Goal: Transaction & Acquisition: Purchase product/service

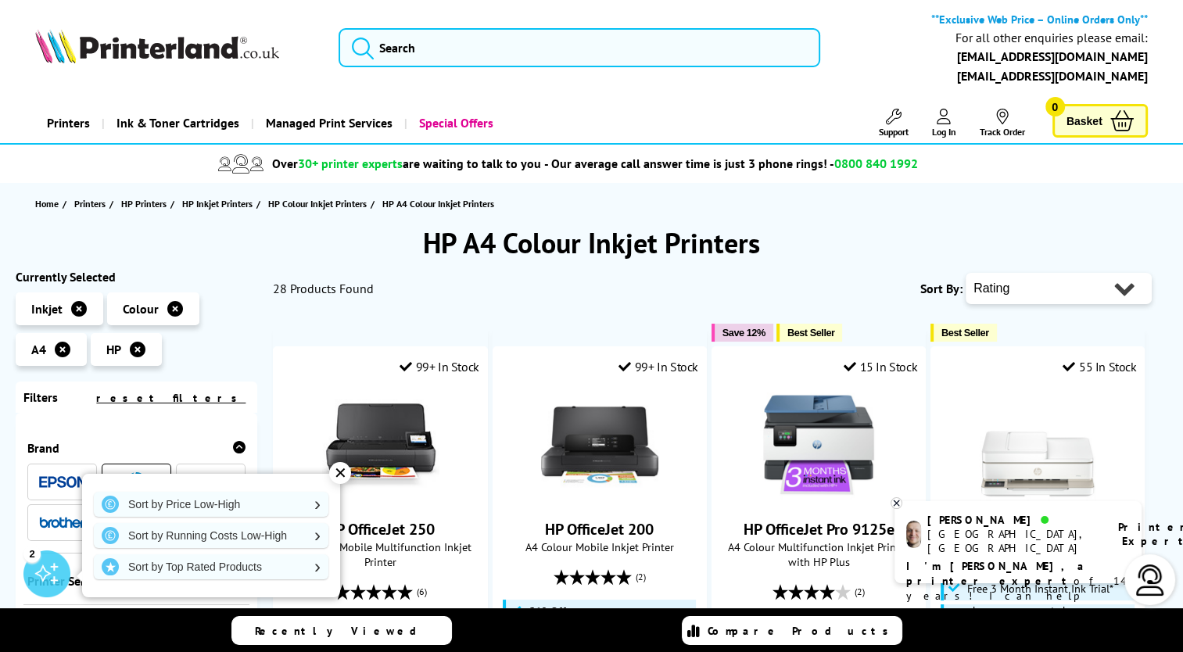
click at [1077, 277] on select "Popularity Rating Price - Low to High Price - High to Low Running Costs - Low t…" at bounding box center [1059, 288] width 186 height 31
select select "Price Ascending"
click at [966, 273] on select "Popularity Rating Price - Low to High Price - High to Low Running Costs - Low t…" at bounding box center [1059, 288] width 186 height 31
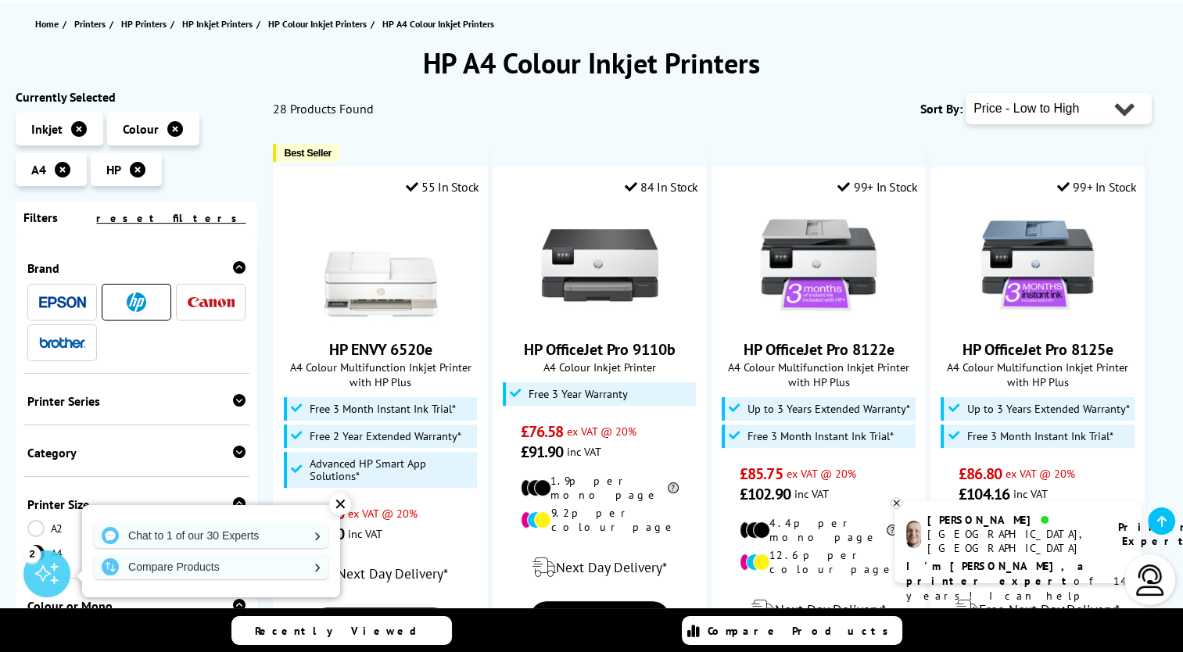
scroll to position [156, 0]
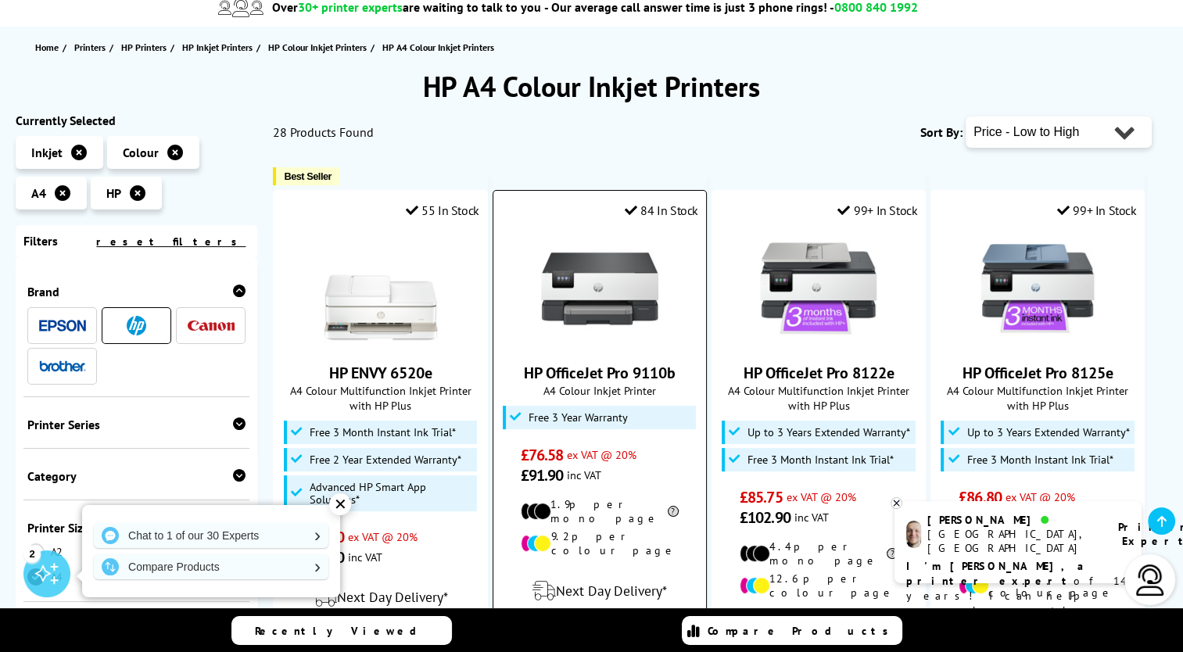
click at [585, 288] on img at bounding box center [599, 288] width 117 height 117
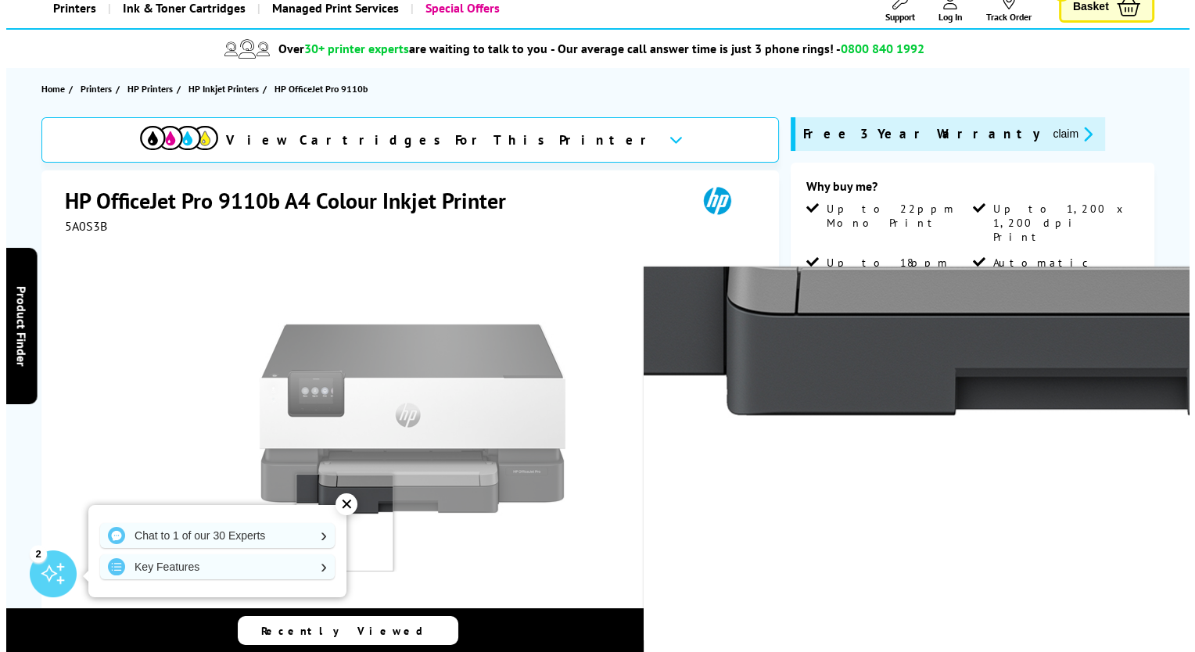
scroll to position [78, 0]
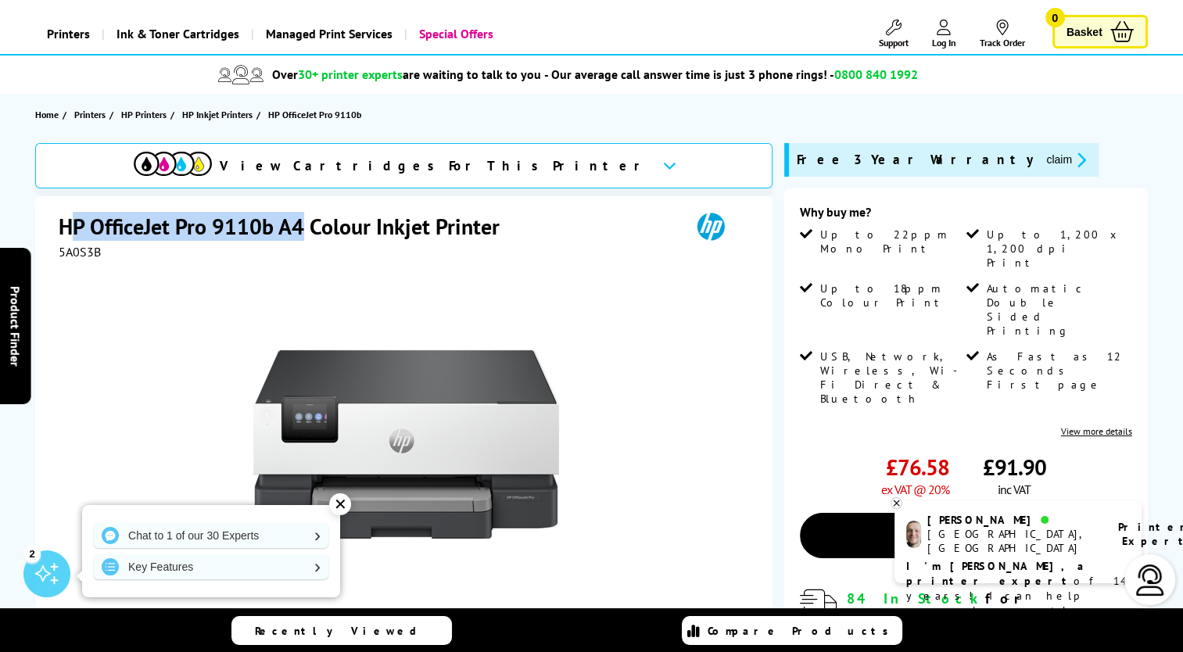
drag, startPoint x: 68, startPoint y: 231, endPoint x: 306, endPoint y: 219, distance: 238.1
click at [306, 219] on h1 "HP OfficeJet Pro 9110b A4 Colour Inkjet Printer" at bounding box center [287, 226] width 457 height 29
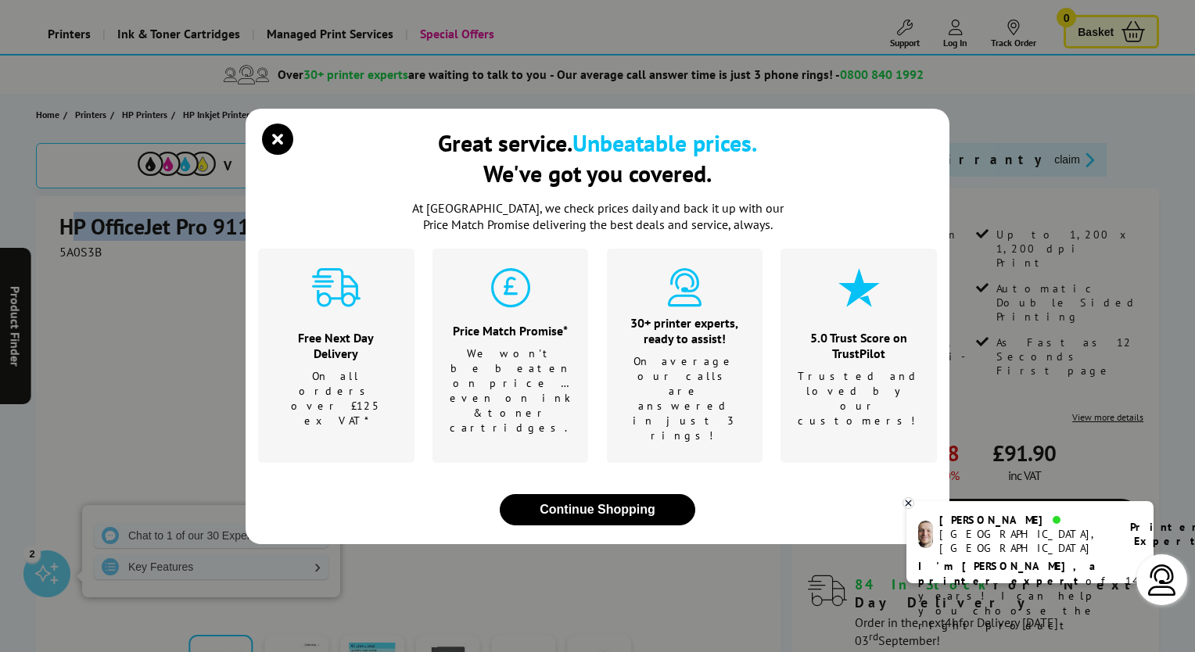
copy h1 "P OfficeJet Pro 9110b A4"
click at [269, 155] on icon "close modal" at bounding box center [277, 139] width 31 height 31
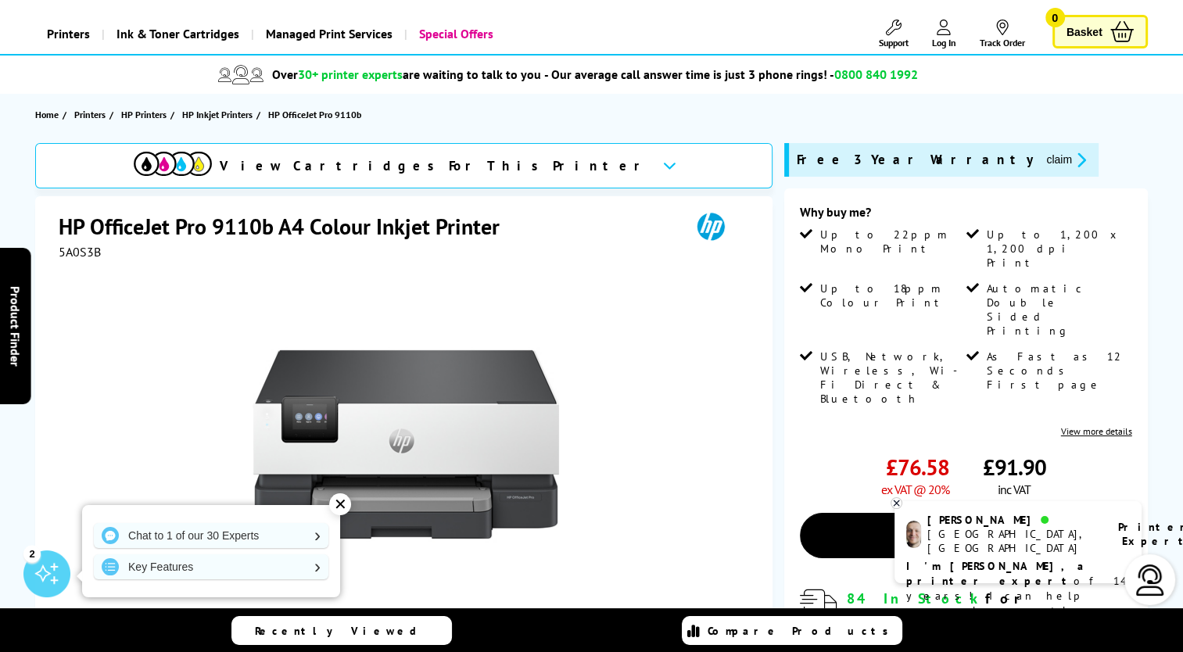
click at [53, 224] on div "HP OfficeJet Pro 9110b A4 Colour Inkjet Printer 5A0S3B Watch video Add to Compa…" at bounding box center [404, 533] width 738 height 674
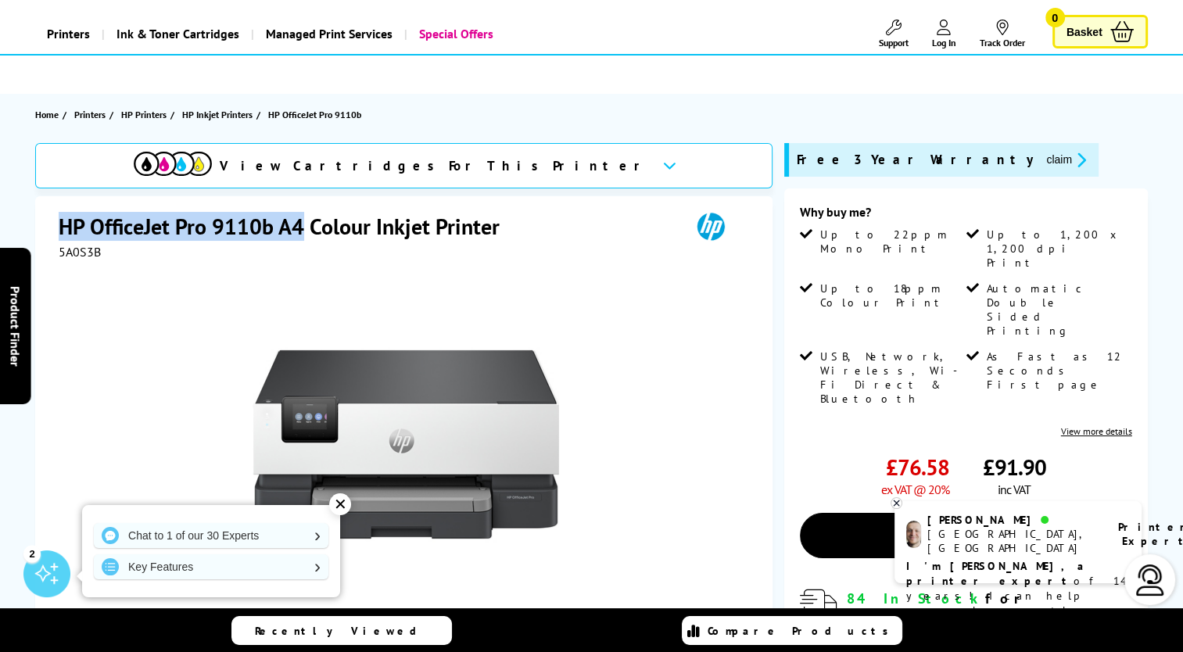
drag, startPoint x: 47, startPoint y: 223, endPoint x: 307, endPoint y: 230, distance: 259.8
click at [307, 230] on div "HP OfficeJet Pro 9110b A4 Colour Inkjet Printer 5A0S3B Watch video Add to Compa…" at bounding box center [404, 533] width 738 height 674
copy h1 "HP OfficeJet Pro 9110b A4"
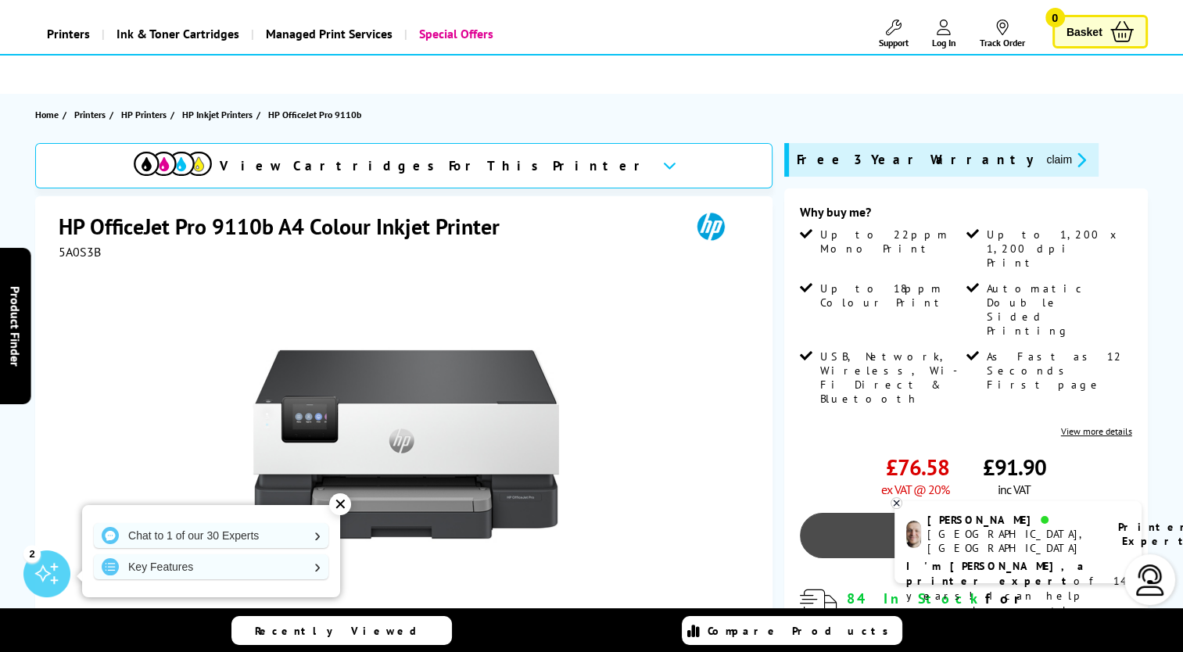
click at [995, 513] on link "Add to Basket" at bounding box center [966, 535] width 332 height 45
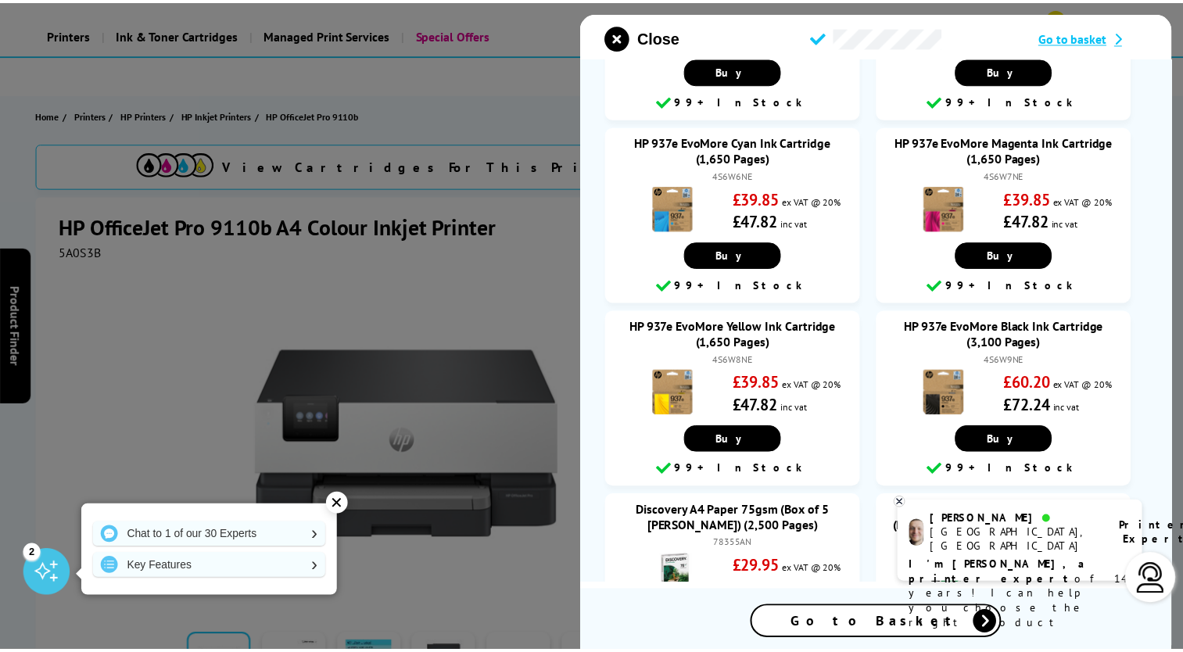
scroll to position [301, 0]
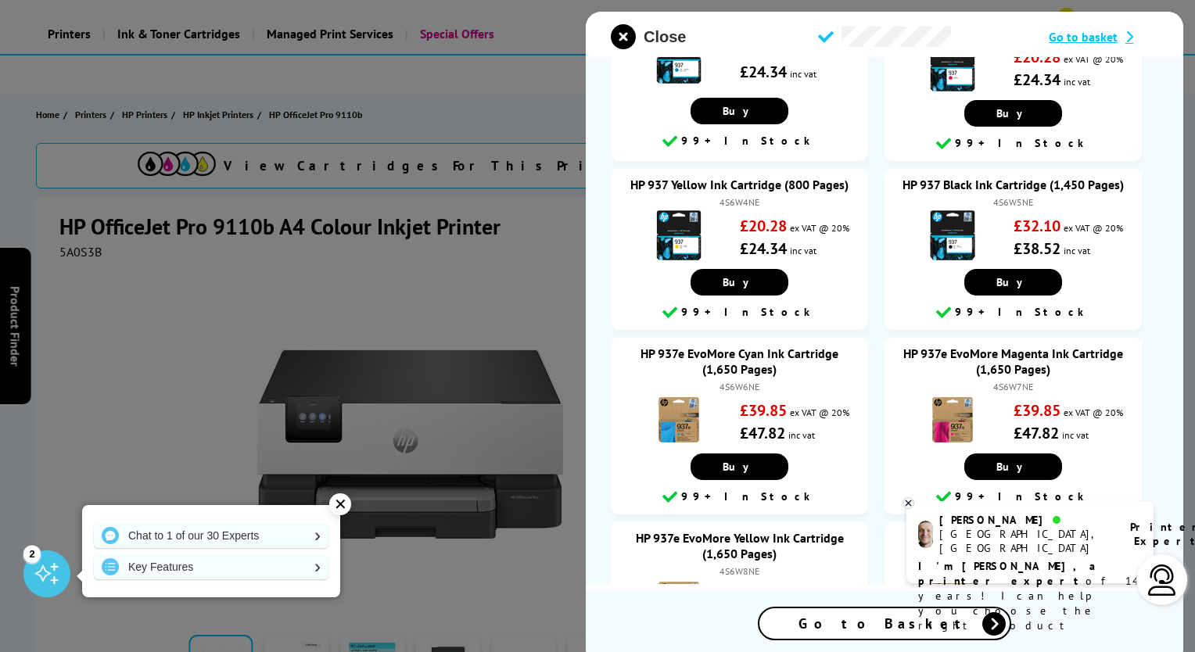
click at [664, 38] on span "Close" at bounding box center [665, 37] width 42 height 18
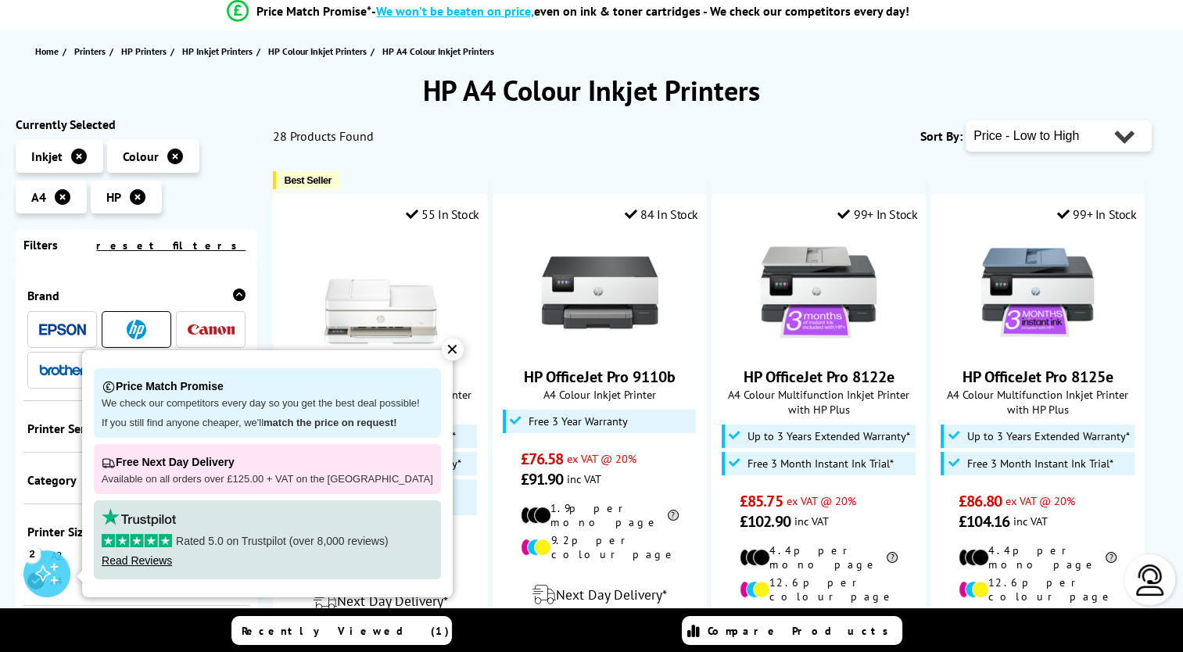
scroll to position [156, 0]
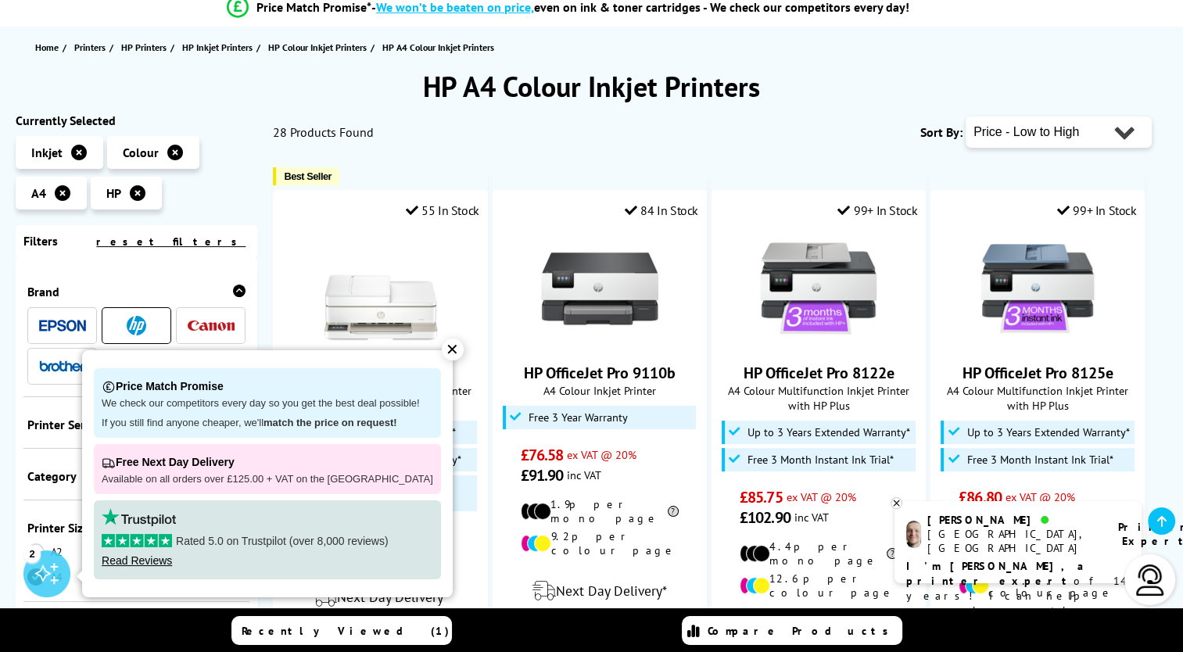
click at [144, 195] on icon at bounding box center [138, 193] width 16 height 16
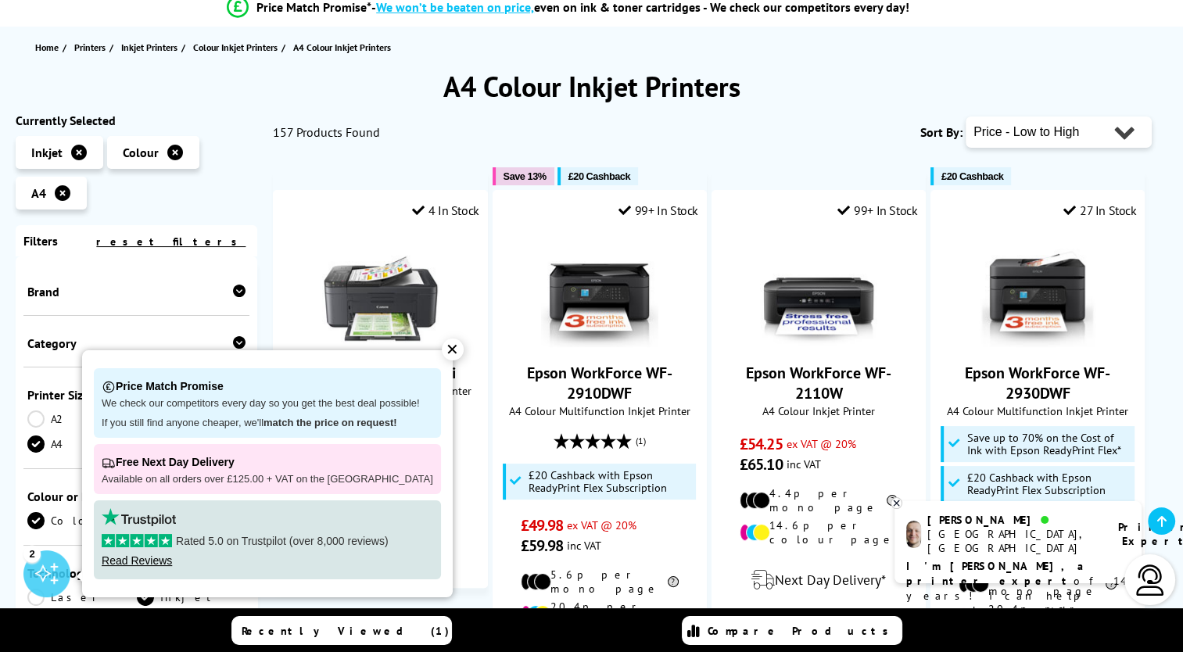
scroll to position [78, 0]
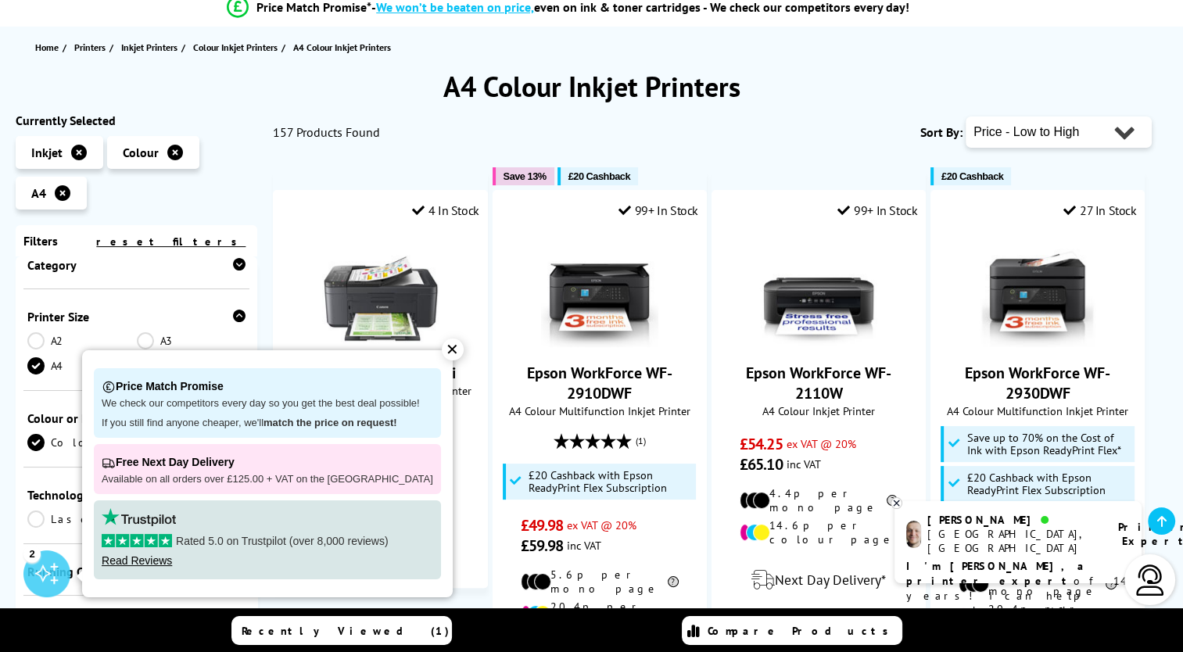
click at [446, 344] on div "✕" at bounding box center [453, 350] width 22 height 22
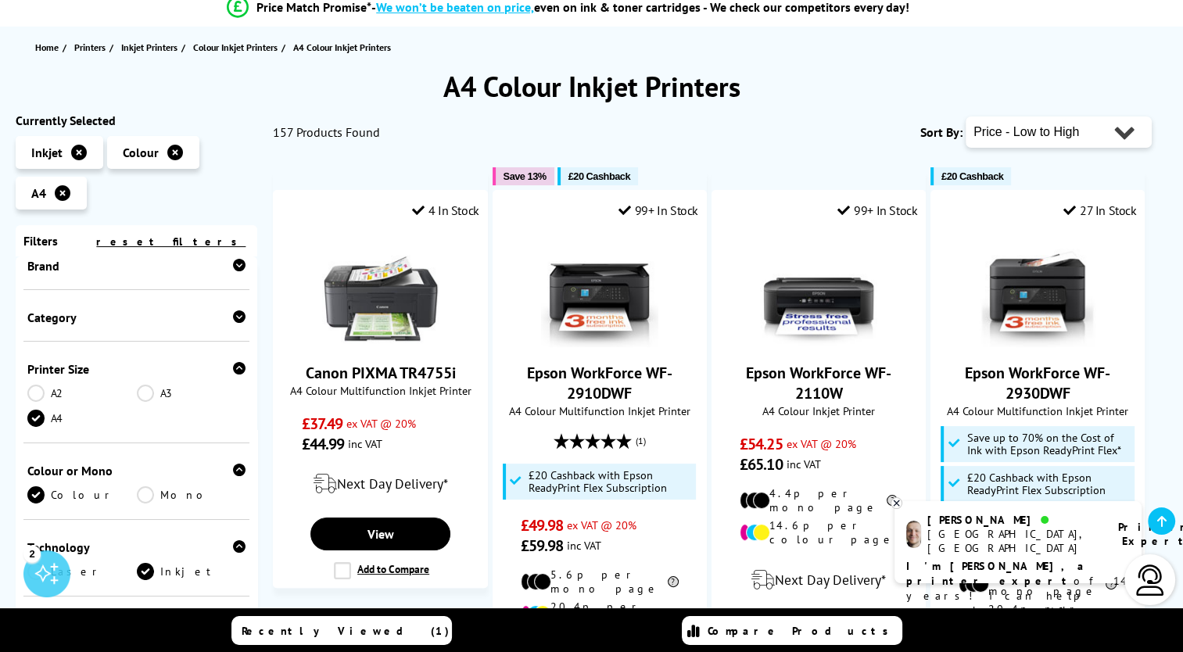
scroll to position [0, 0]
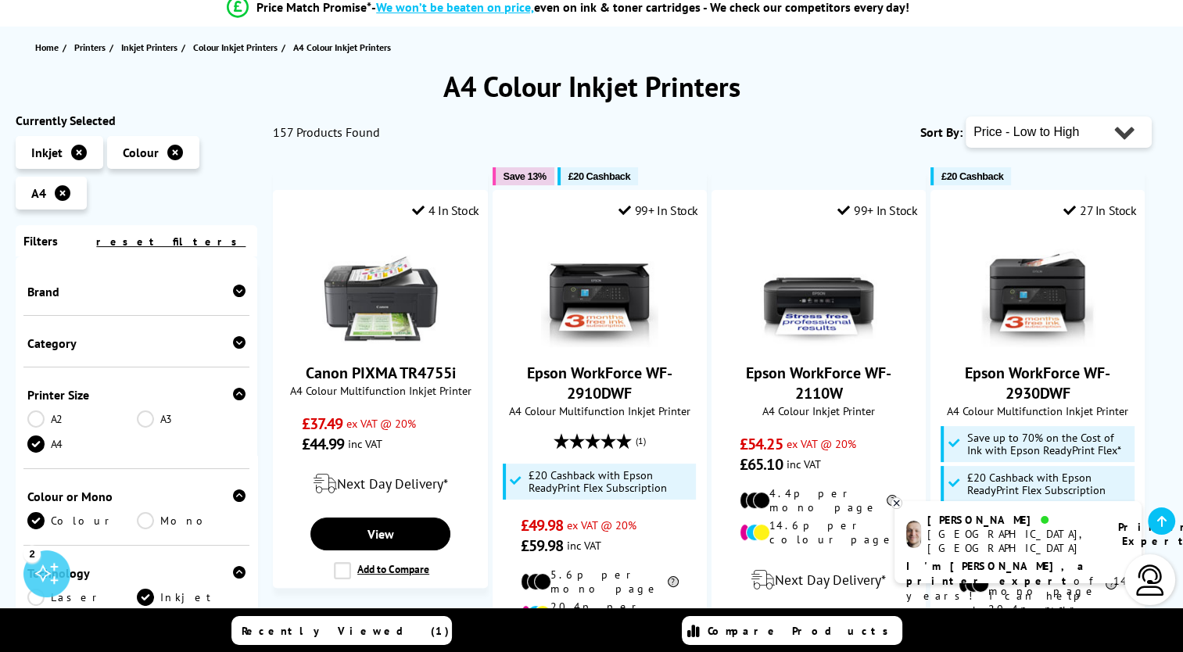
click at [97, 298] on div "Brand" at bounding box center [136, 292] width 218 height 16
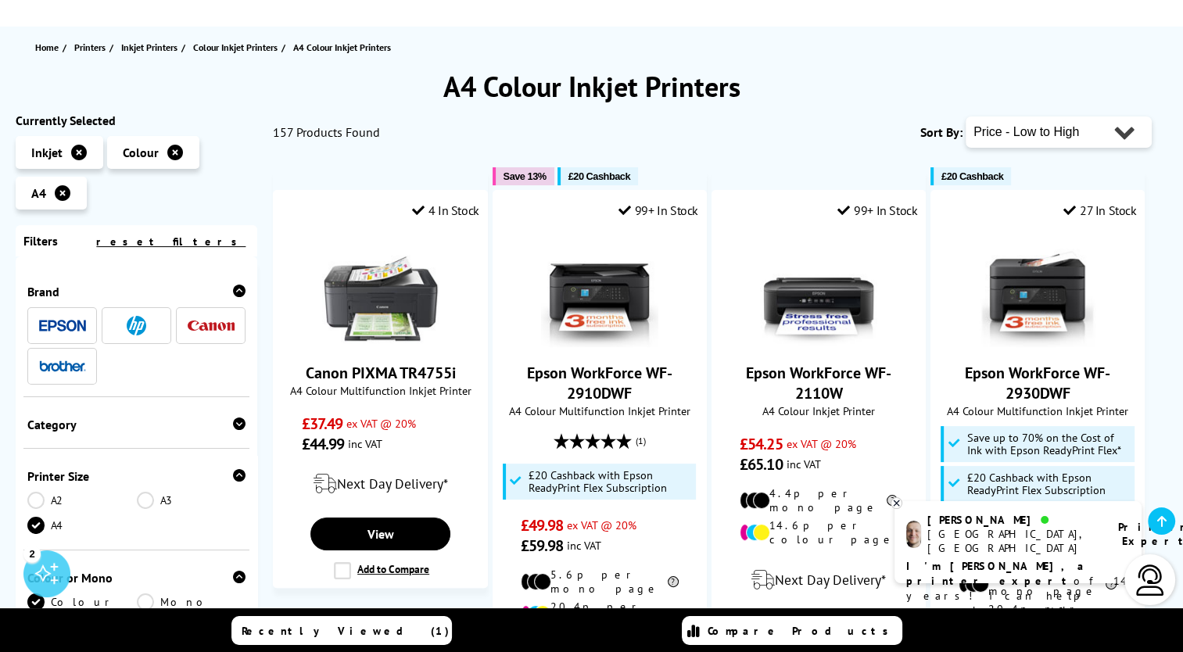
click at [87, 326] on li at bounding box center [62, 325] width 70 height 37
click at [47, 321] on img at bounding box center [62, 326] width 47 height 12
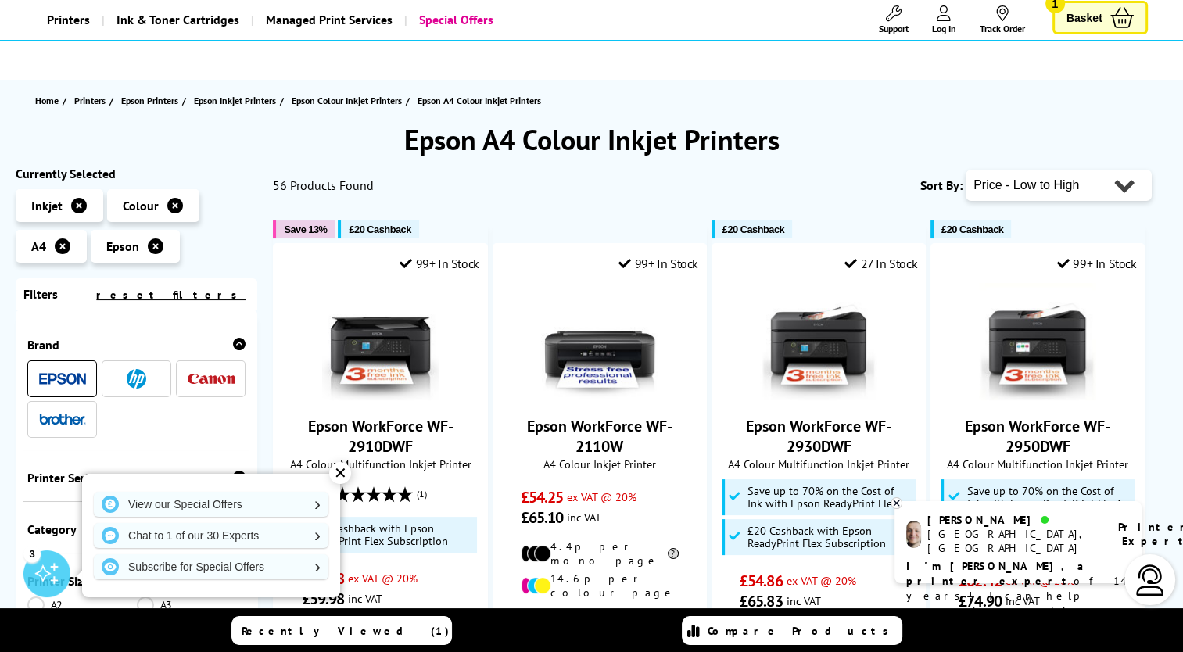
scroll to position [78, 0]
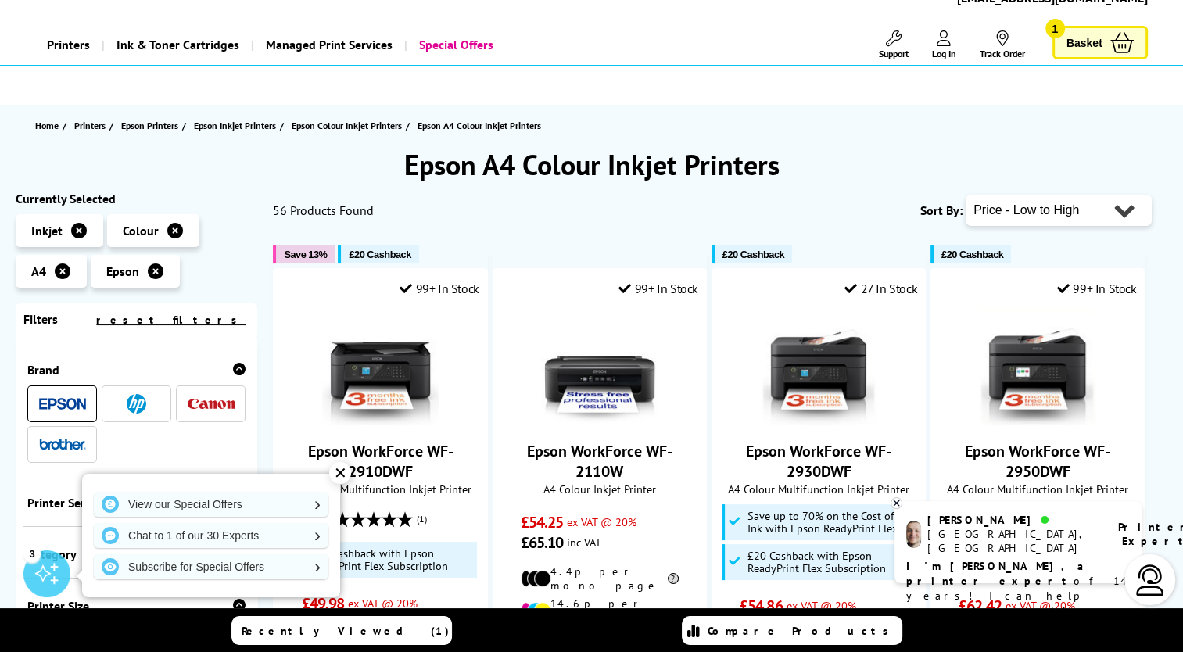
click at [1101, 219] on select "Popularity Rating Price - Low to High Price - High to Low Running Costs - Low t…" at bounding box center [1059, 210] width 186 height 31
select select "Running Costs"
click at [966, 195] on select "Popularity Rating Price - Low to High Price - High to Low Running Costs - Low t…" at bounding box center [1059, 210] width 186 height 31
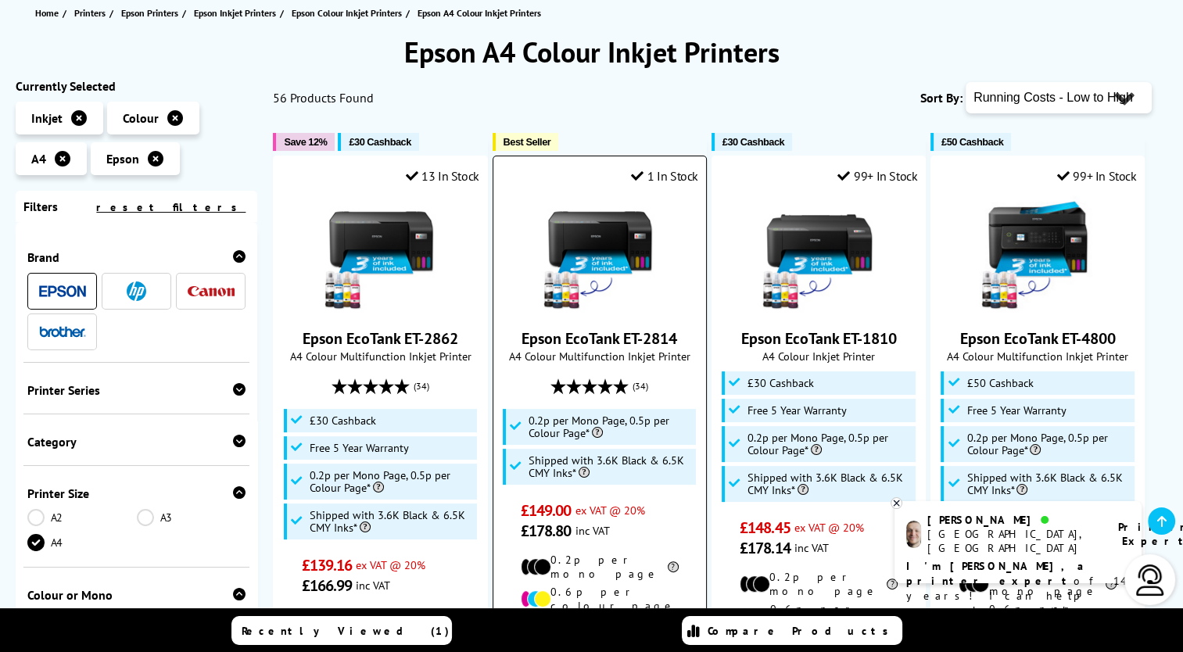
scroll to position [313, 0]
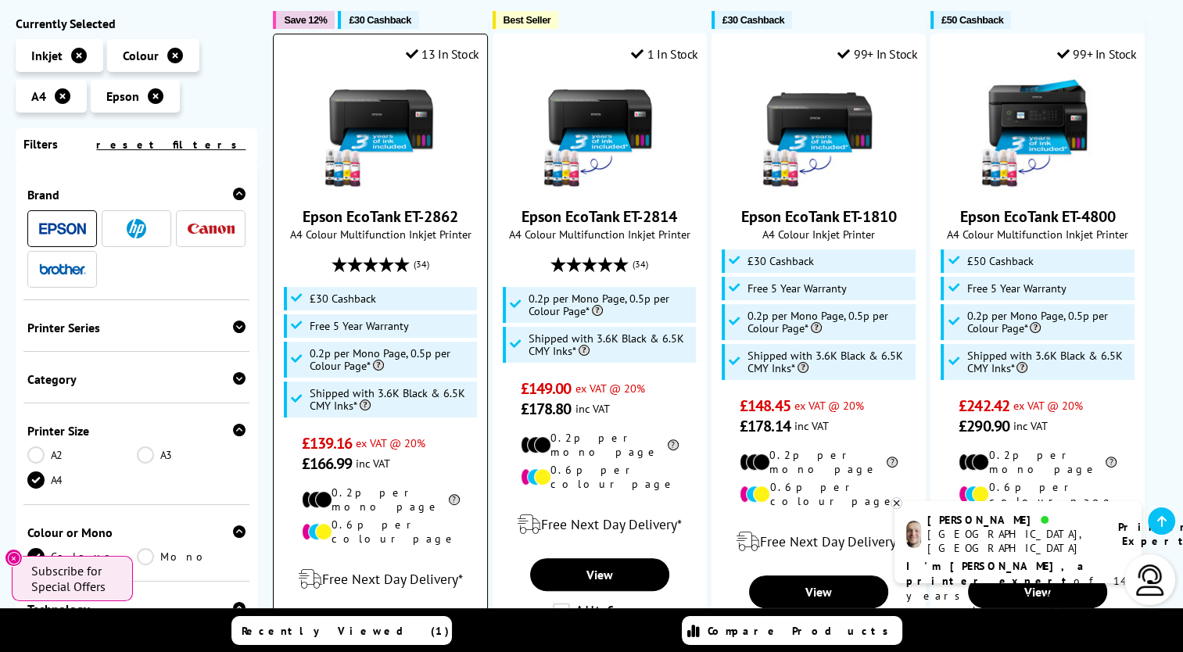
click at [386, 119] on img at bounding box center [380, 132] width 117 height 117
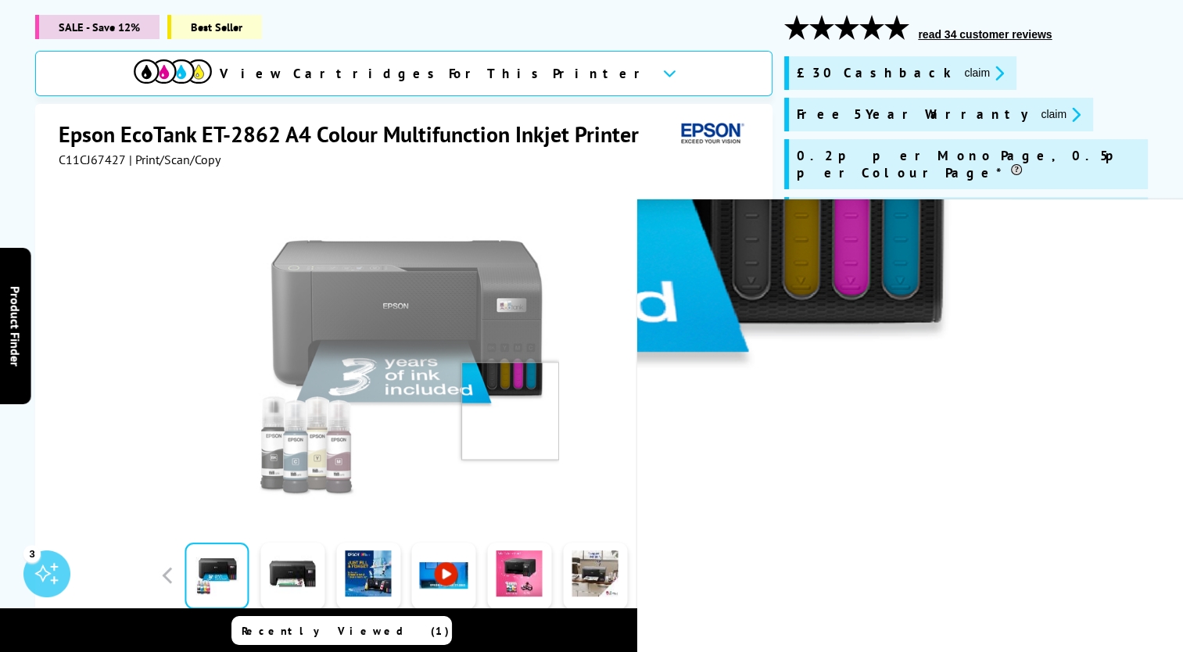
scroll to position [235, 0]
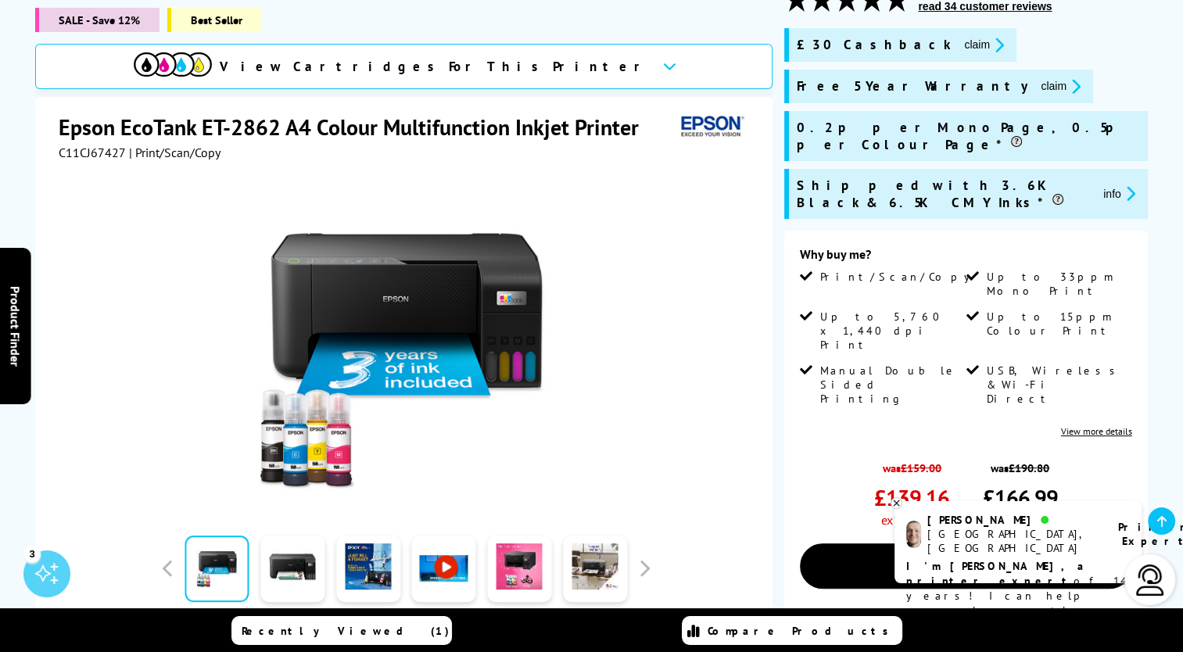
click at [1082, 324] on div "Why buy me? Print/Scan/Copy Up to 33ppm Mono Print Up to 5,760 x 1,440 dpi Prin…" at bounding box center [966, 341] width 332 height 191
click at [1085, 426] on link "View more details" at bounding box center [1096, 432] width 71 height 12
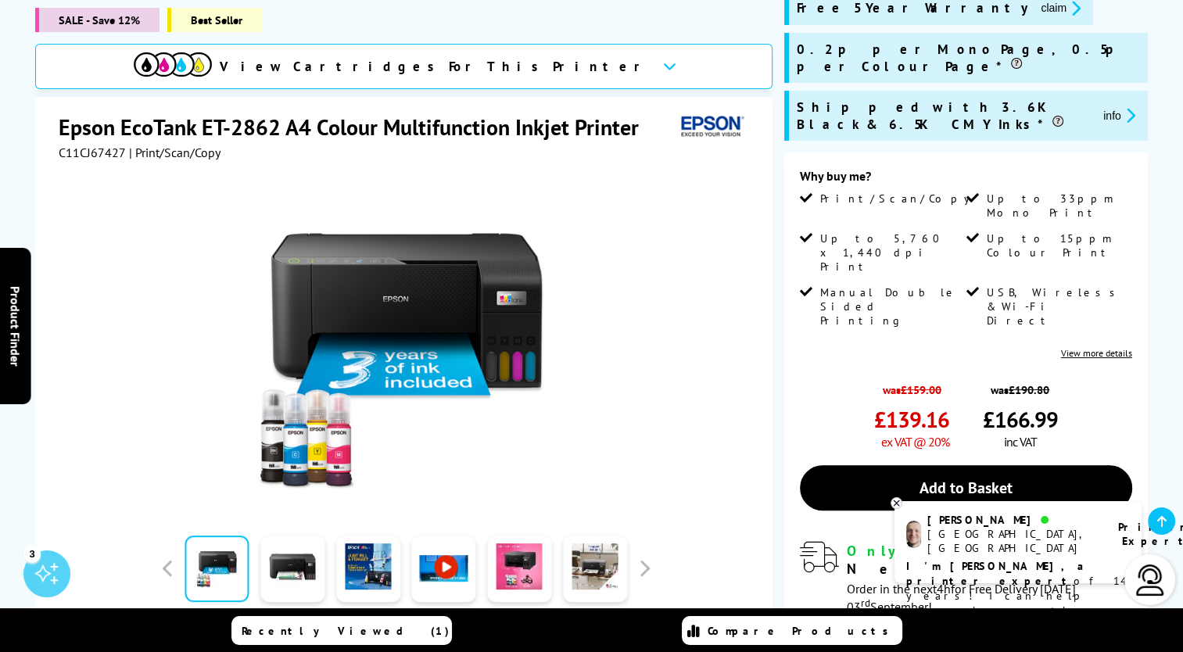
scroll to position [78, 0]
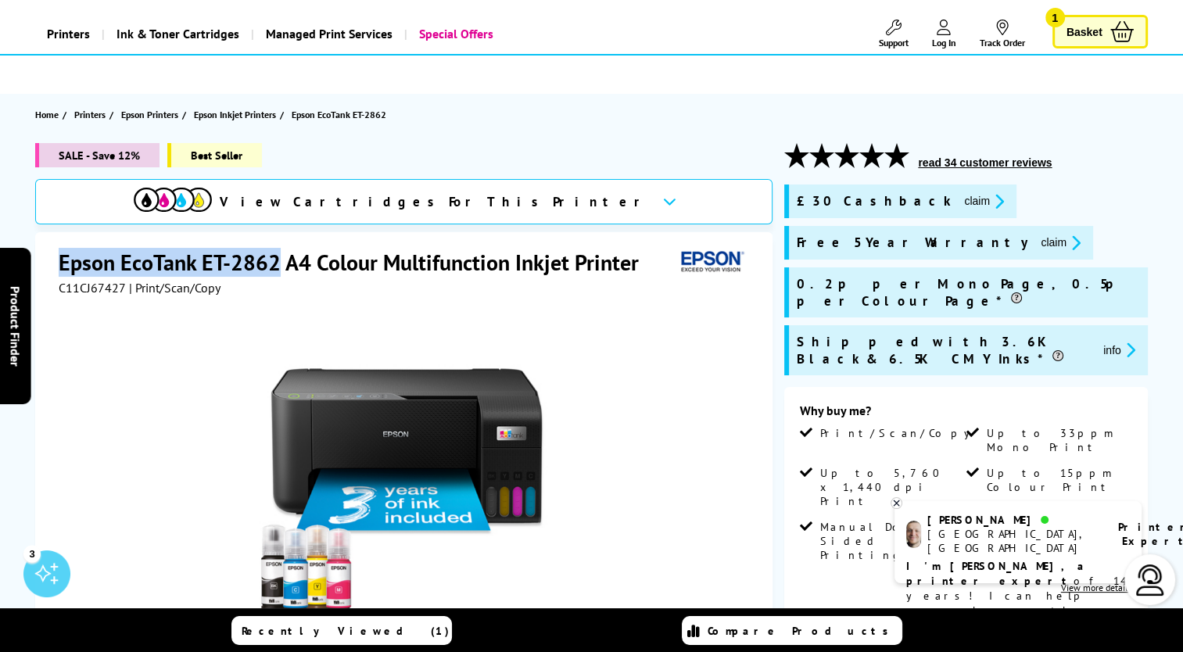
drag, startPoint x: 61, startPoint y: 261, endPoint x: 275, endPoint y: 260, distance: 214.3
click at [275, 260] on h1 "Epson EcoTank ET-2862 A4 Colour Multifunction Inkjet Printer" at bounding box center [357, 262] width 596 height 29
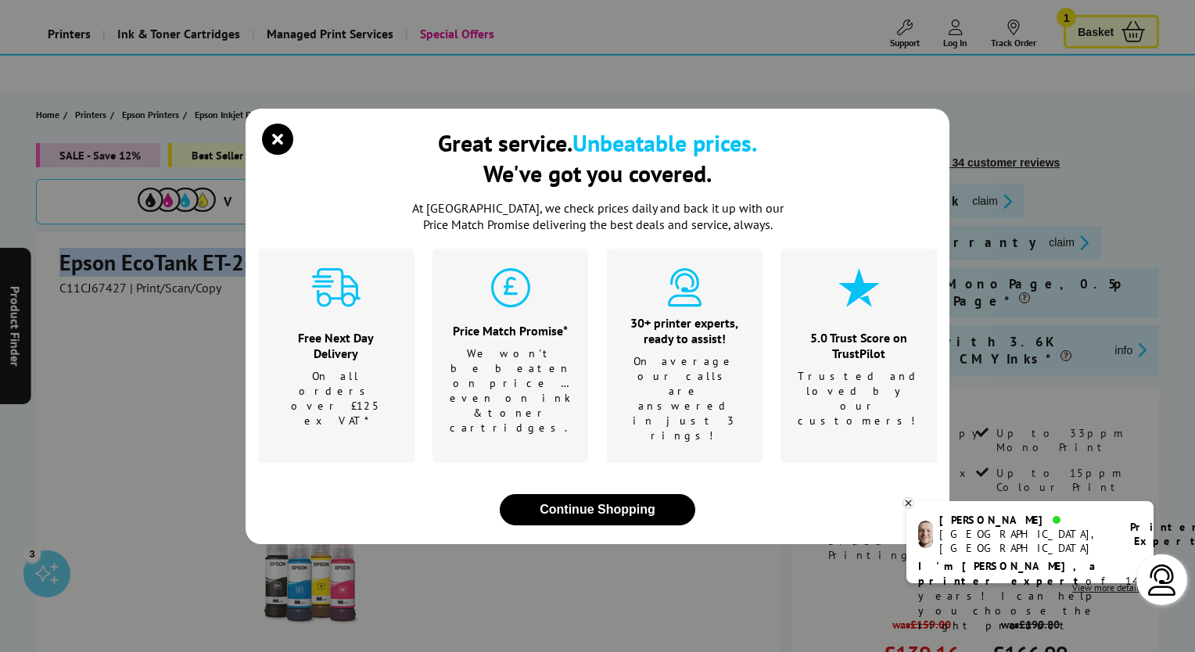
copy h1 "Epson EcoTank ET-2862"
click at [282, 155] on icon "close modal" at bounding box center [277, 139] width 31 height 31
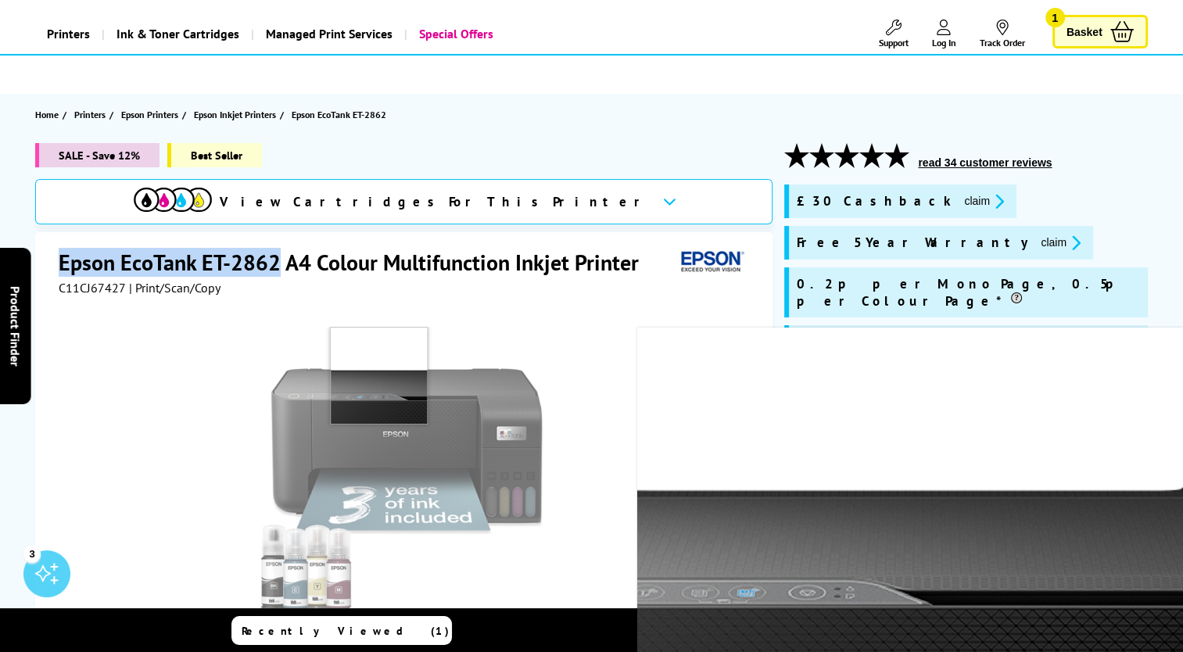
copy h1 "Epson EcoTank ET-2862"
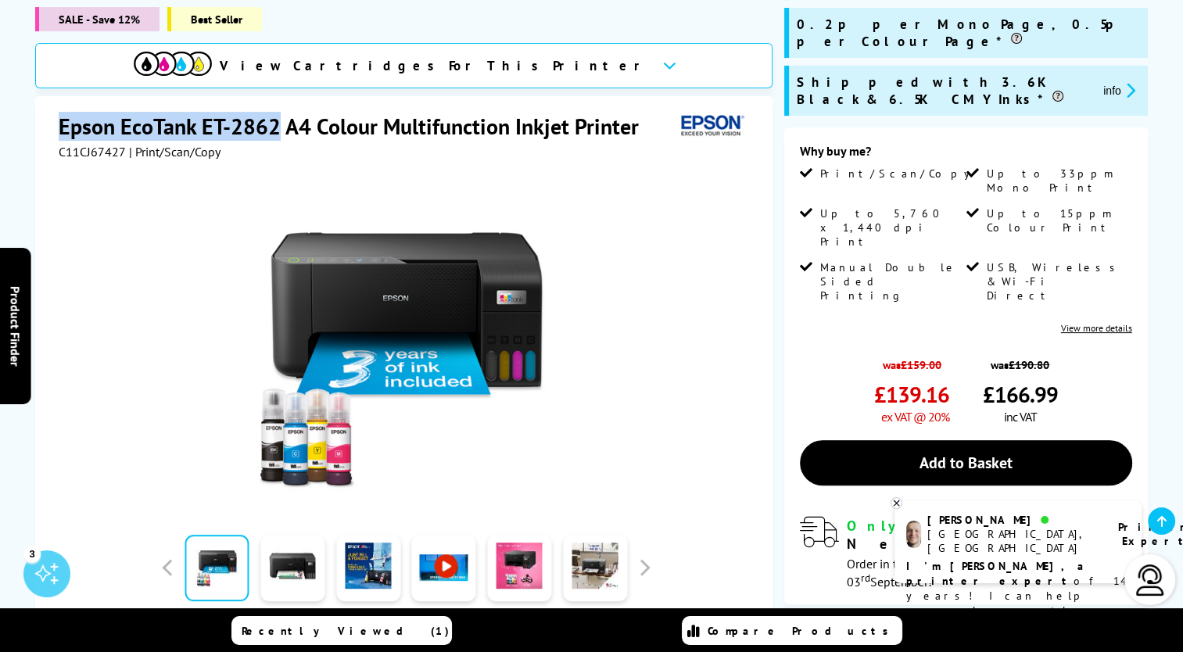
scroll to position [391, 0]
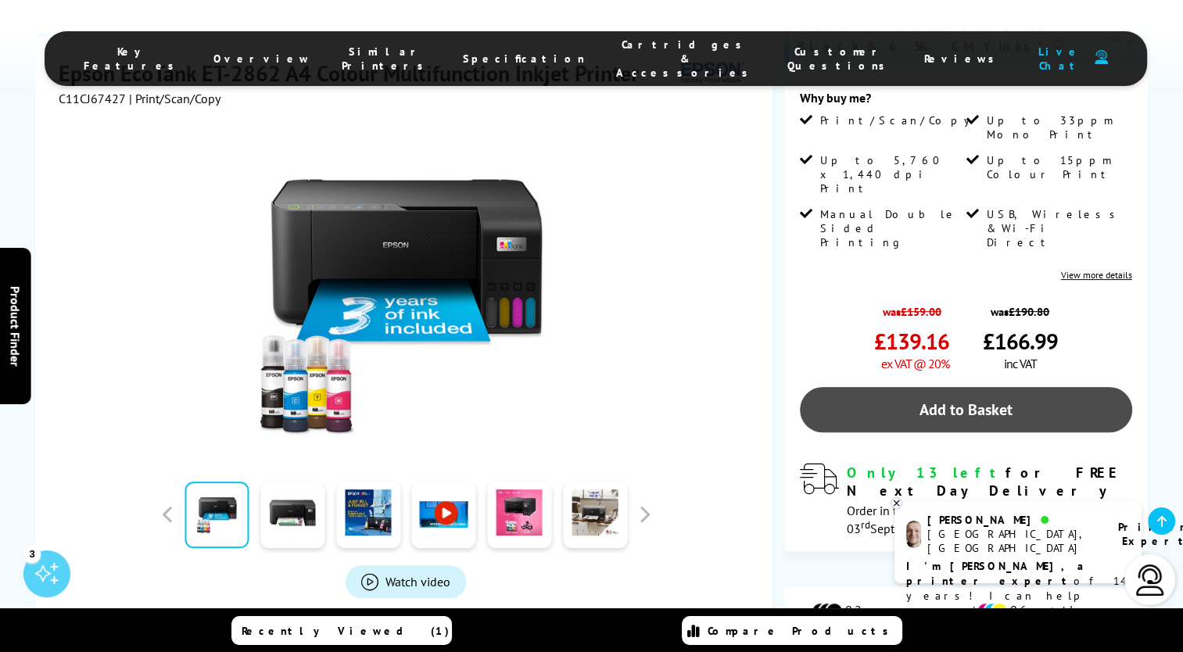
click at [991, 387] on link "Add to Basket" at bounding box center [966, 409] width 332 height 45
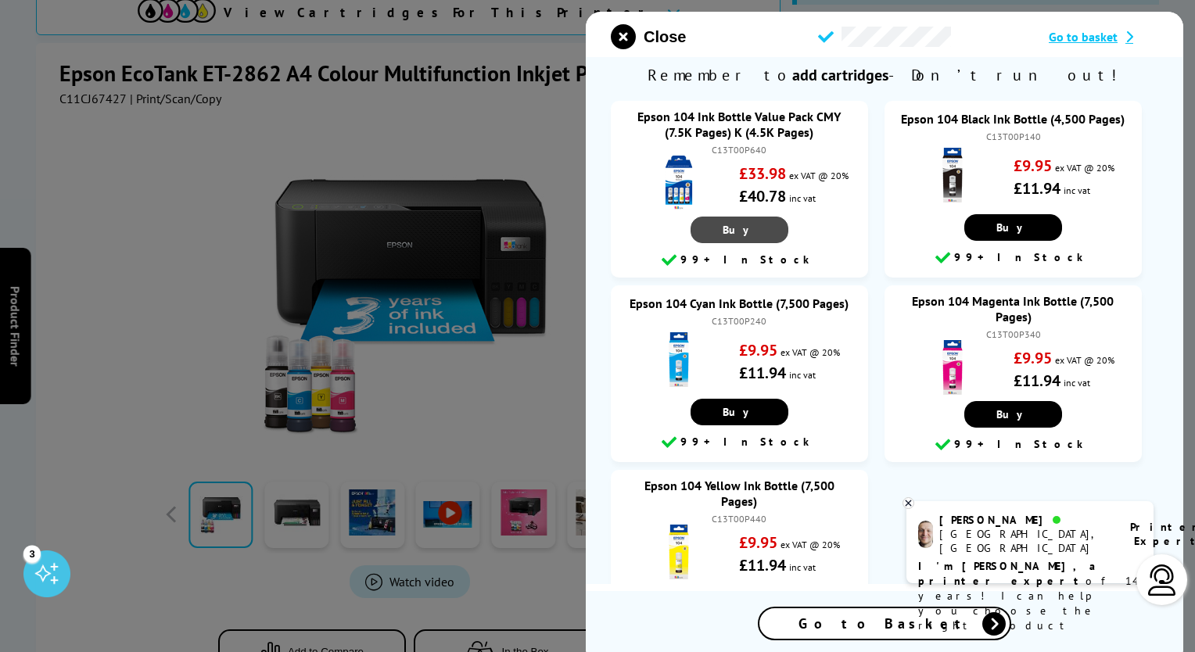
click at [739, 231] on span "Buy" at bounding box center [740, 230] width 34 height 14
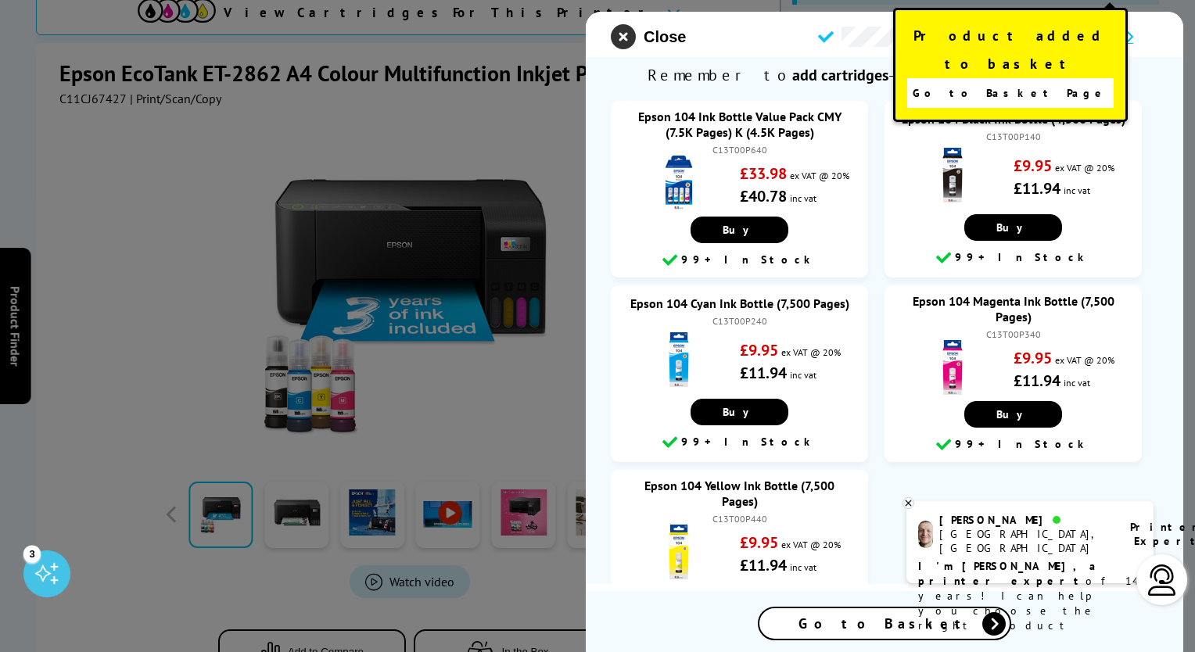
click at [624, 33] on icon "close modal" at bounding box center [623, 36] width 25 height 25
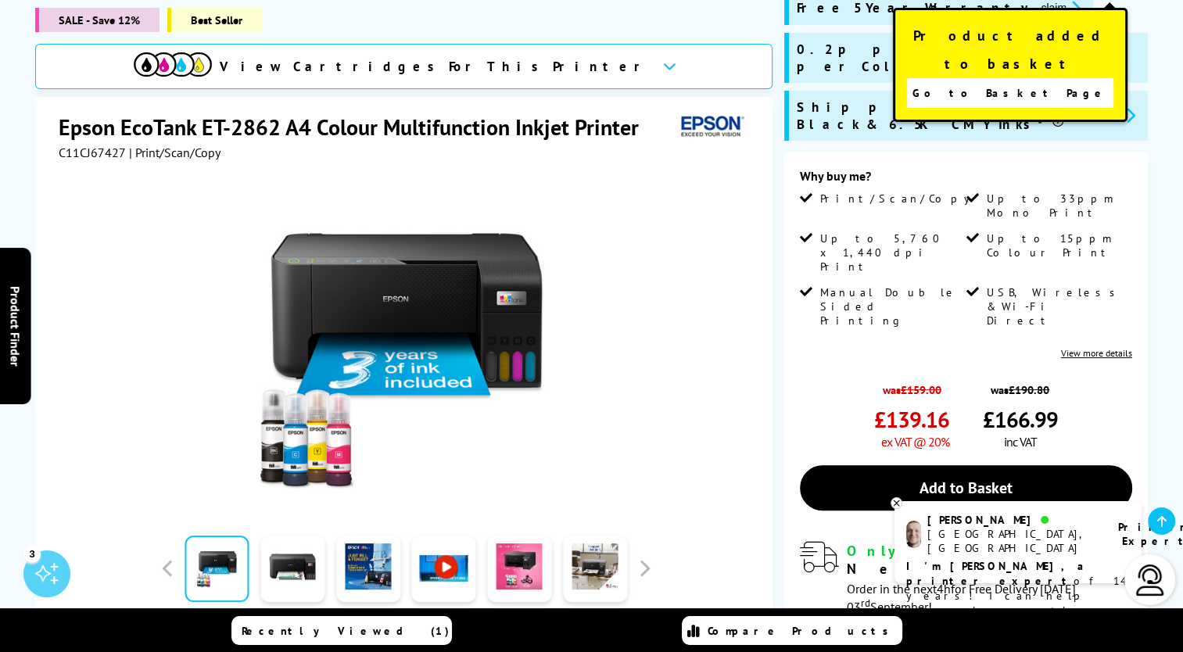
scroll to position [0, 0]
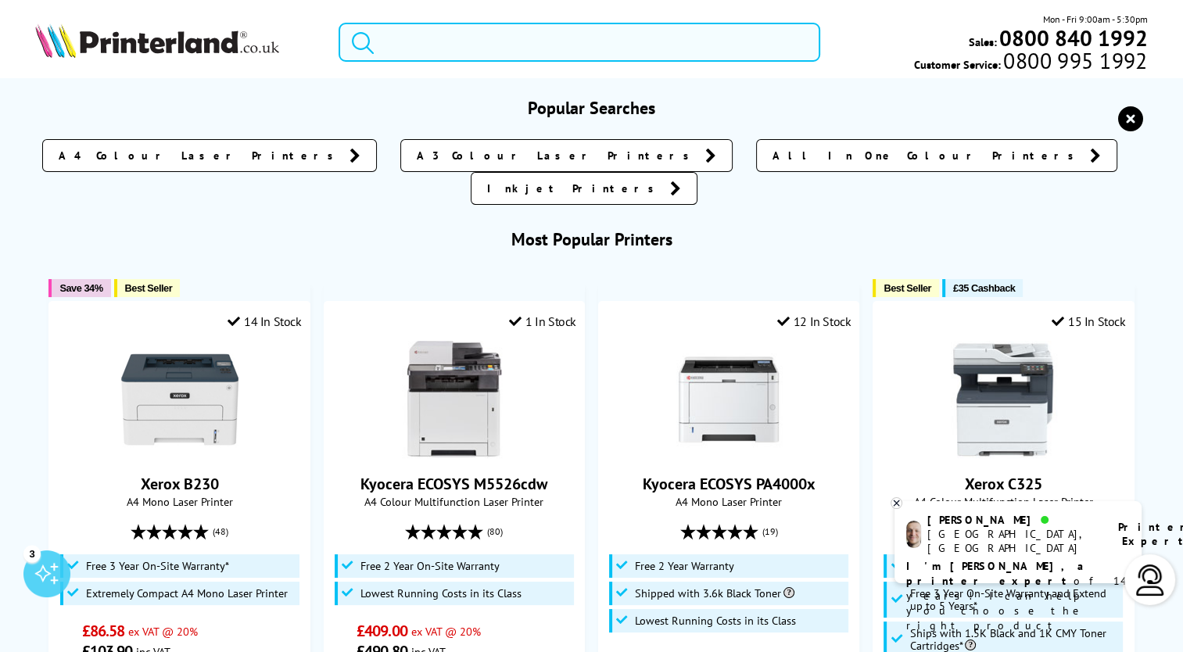
click at [429, 41] on input "search" at bounding box center [580, 42] width 482 height 39
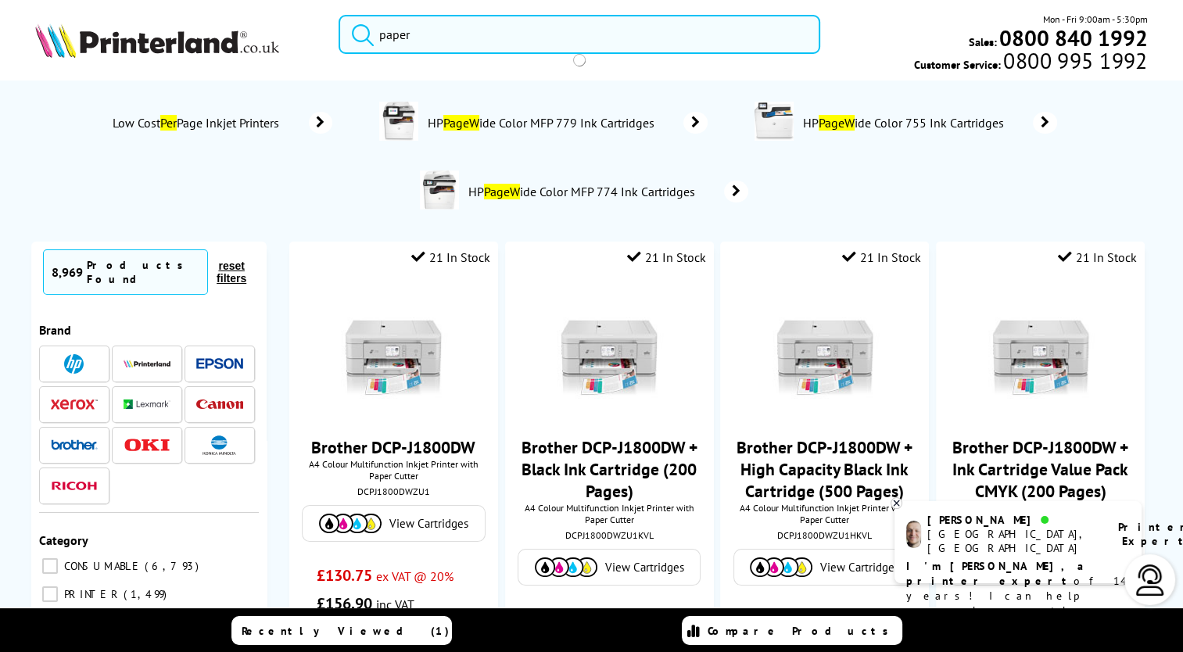
type input "paper"
click at [339, 15] on button "submit" at bounding box center [358, 32] width 39 height 34
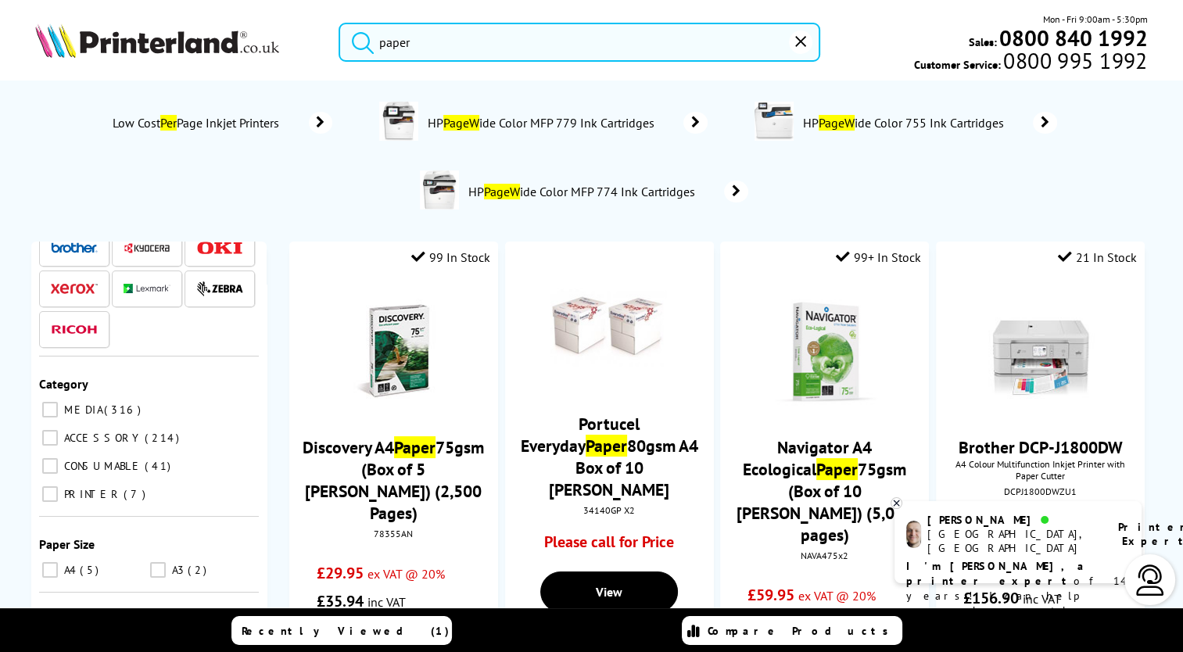
scroll to position [235, 0]
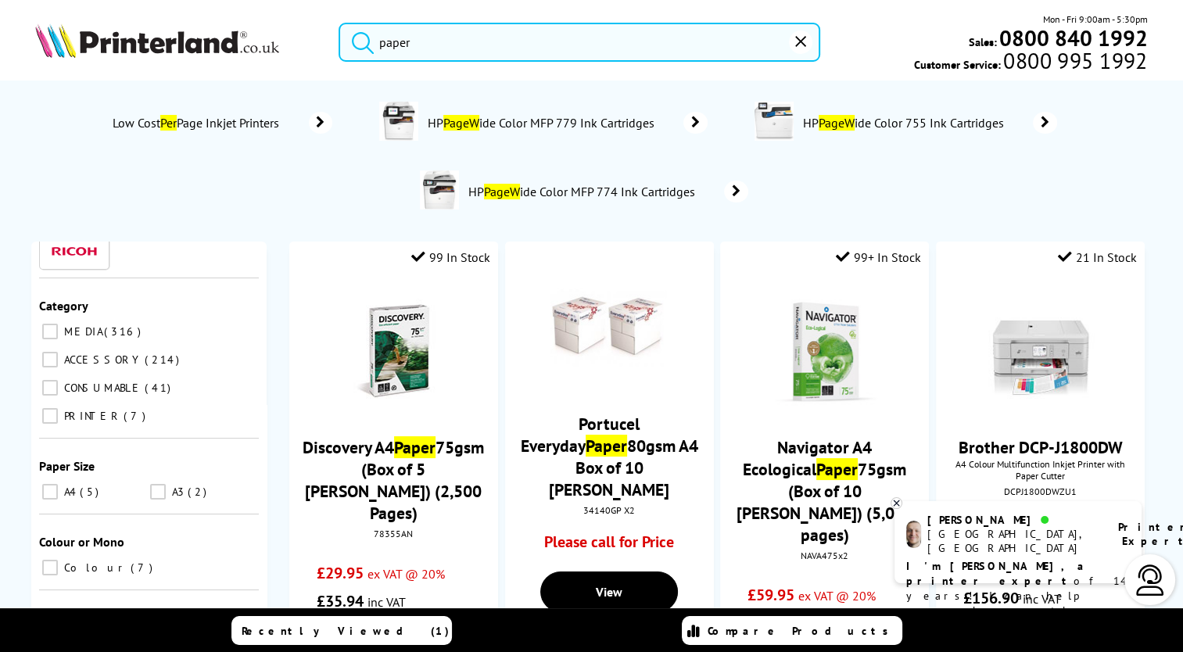
click at [44, 484] on input "A4 5" at bounding box center [50, 492] width 16 height 16
checkbox input "true"
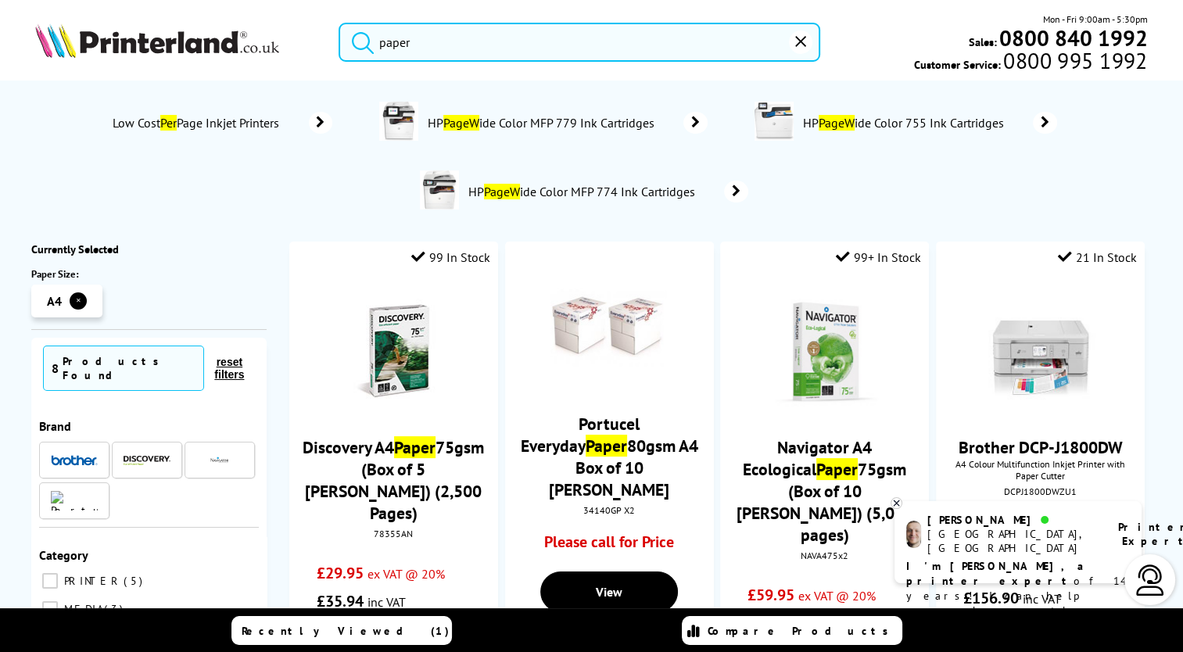
click at [410, 38] on input "paper" at bounding box center [580, 42] width 482 height 39
click at [385, 16] on div "paper Mon - Fri 9:00am - 5:30pm Sales: 0800 840 1992 Customer Service: 0800 995…" at bounding box center [591, 46] width 1183 height 69
click at [763, 48] on input "paper" at bounding box center [580, 42] width 482 height 39
drag, startPoint x: 404, startPoint y: 47, endPoint x: 456, endPoint y: 41, distance: 52.8
click at [408, 45] on input "paper" at bounding box center [580, 42] width 482 height 39
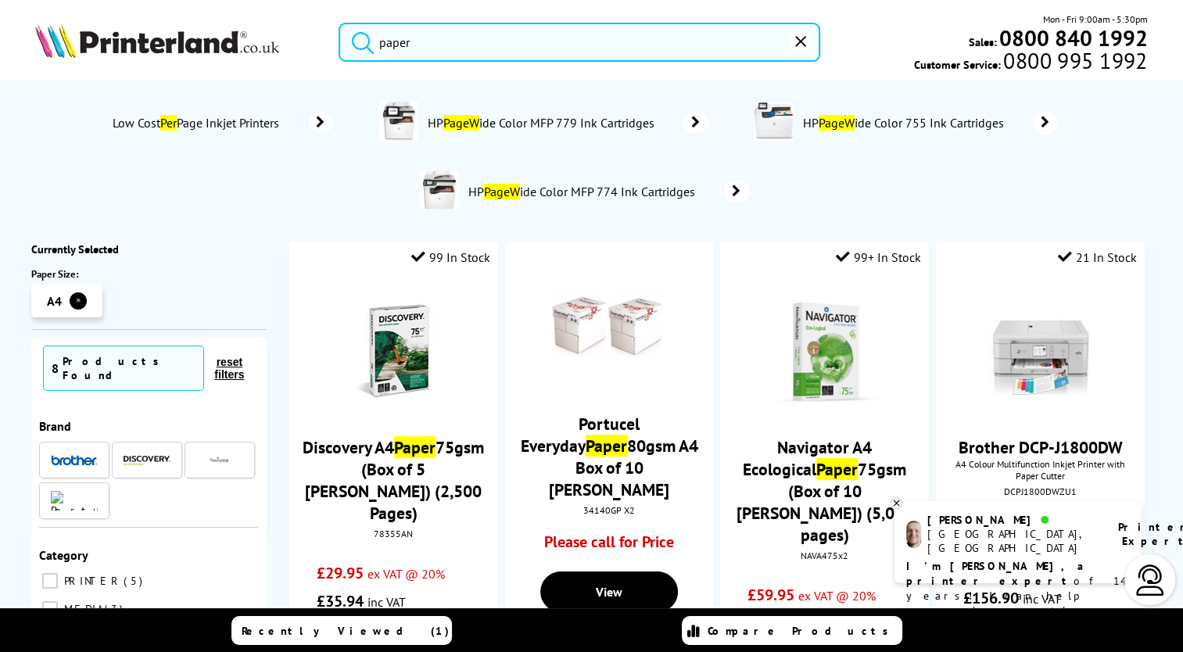
click at [386, 52] on input "paper" at bounding box center [580, 42] width 482 height 39
drag, startPoint x: 462, startPoint y: 39, endPoint x: 344, endPoint y: 36, distance: 118.2
click at [344, 36] on form "paper" at bounding box center [580, 42] width 482 height 39
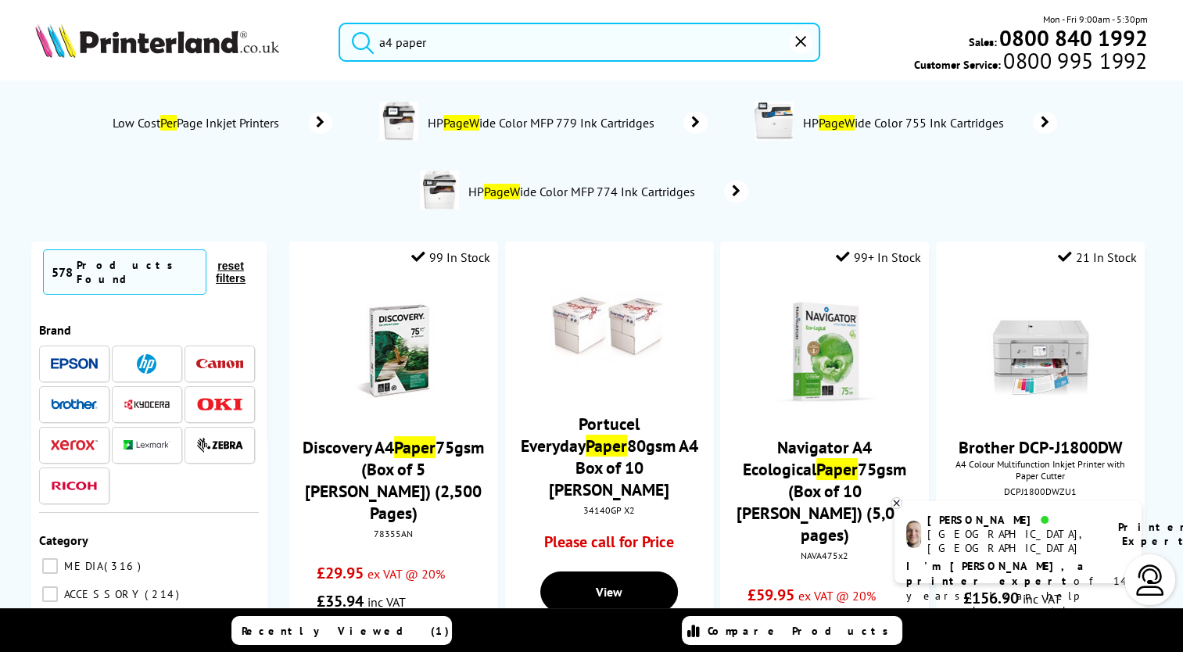
type input "a4 paper"
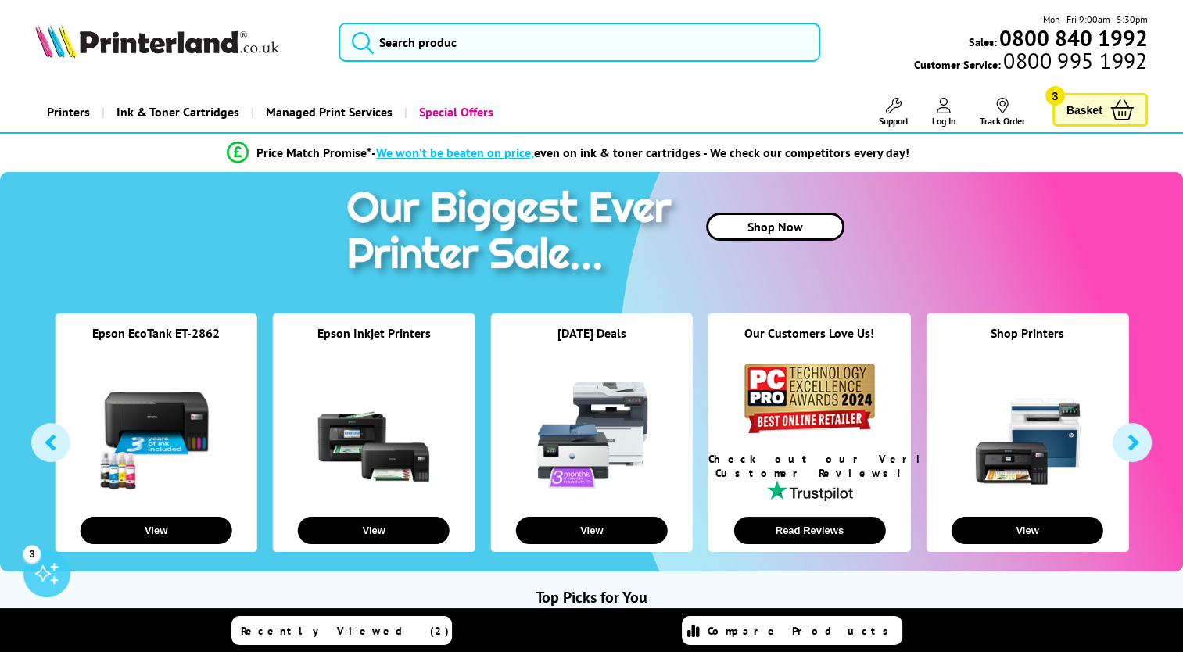
click at [1098, 111] on span "Basket" at bounding box center [1085, 109] width 36 height 21
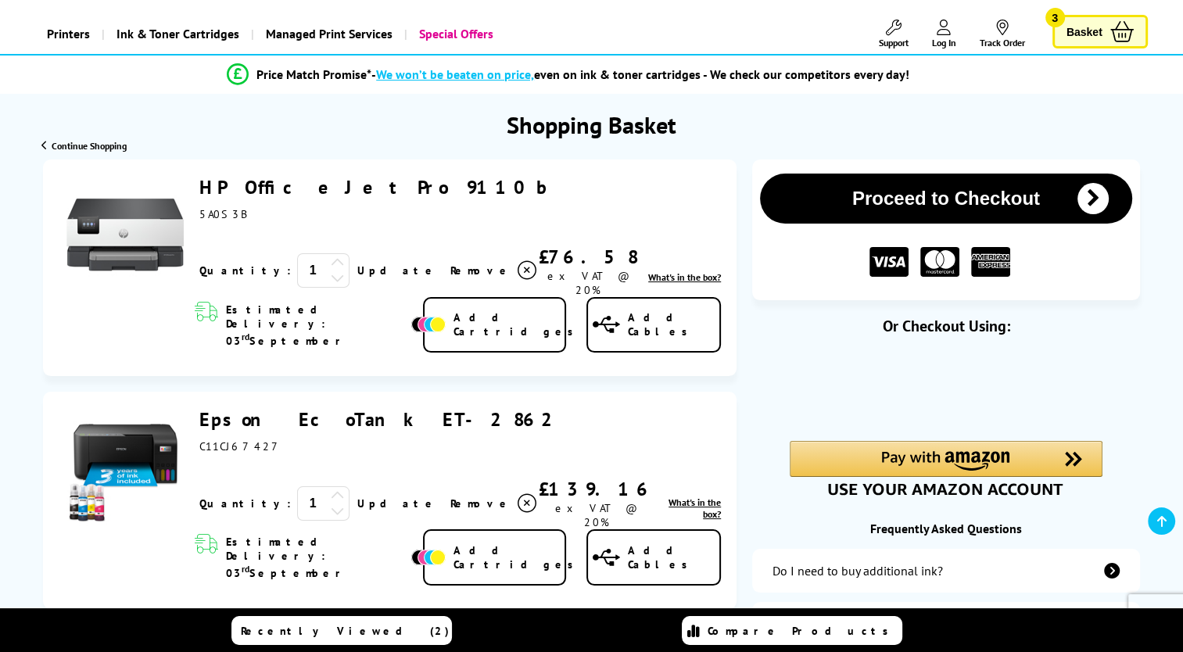
scroll to position [156, 0]
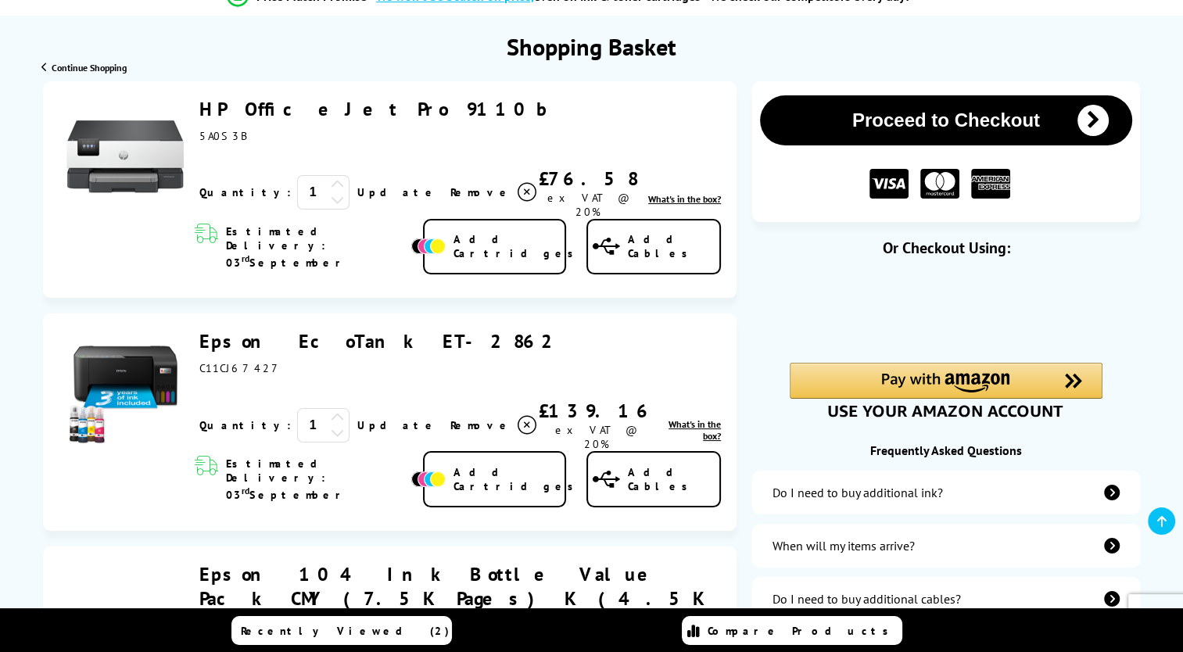
click at [323, 329] on link "Epson EcoTank ET-2862" at bounding box center [381, 341] width 365 height 24
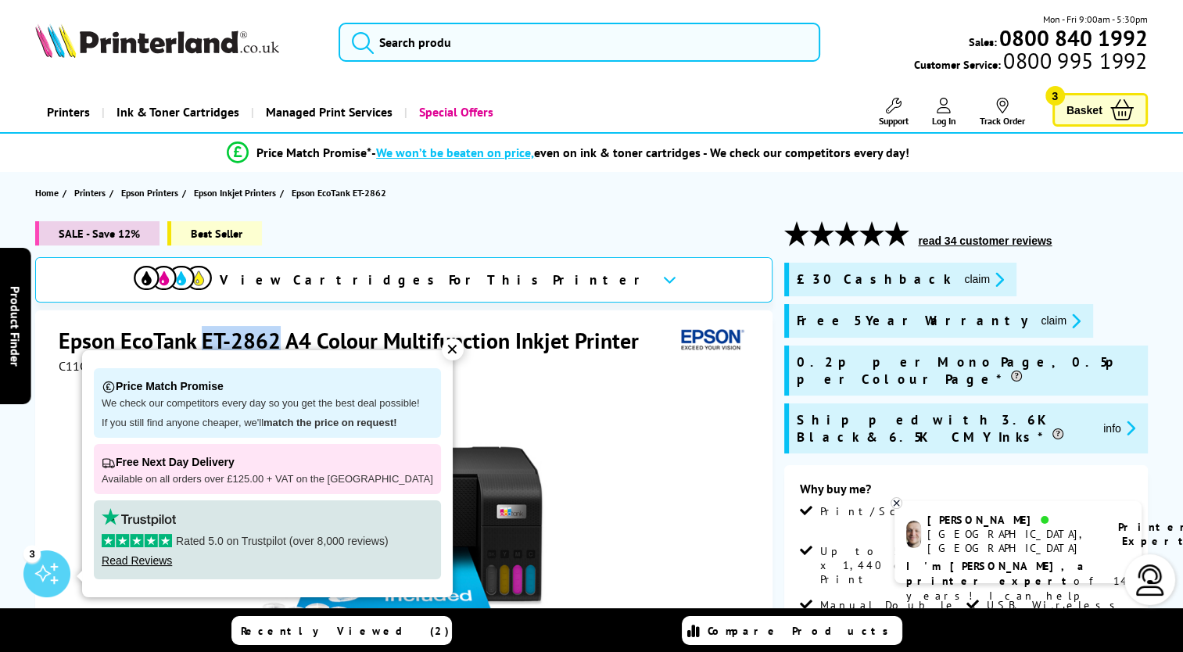
drag, startPoint x: 202, startPoint y: 336, endPoint x: 279, endPoint y: 332, distance: 77.5
click at [279, 332] on h1 "Epson EcoTank ET-2862 A4 Colour Multifunction Inkjet Printer" at bounding box center [357, 340] width 596 height 29
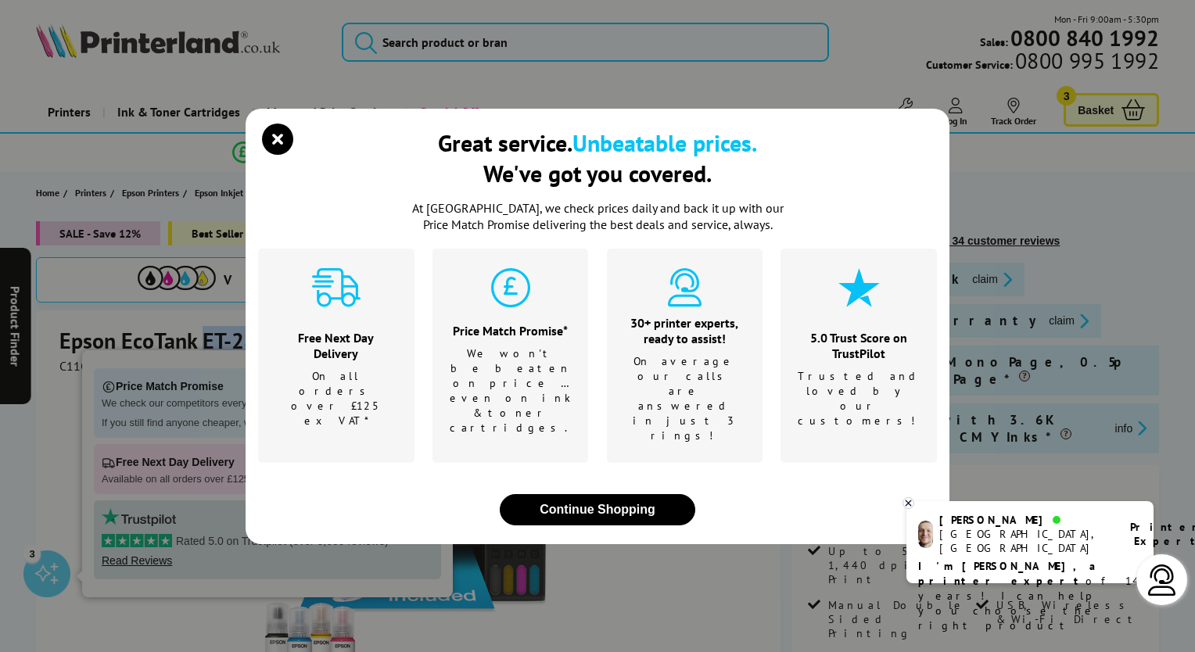
copy h1 "ET-2862"
click at [282, 155] on icon "close modal" at bounding box center [277, 139] width 31 height 31
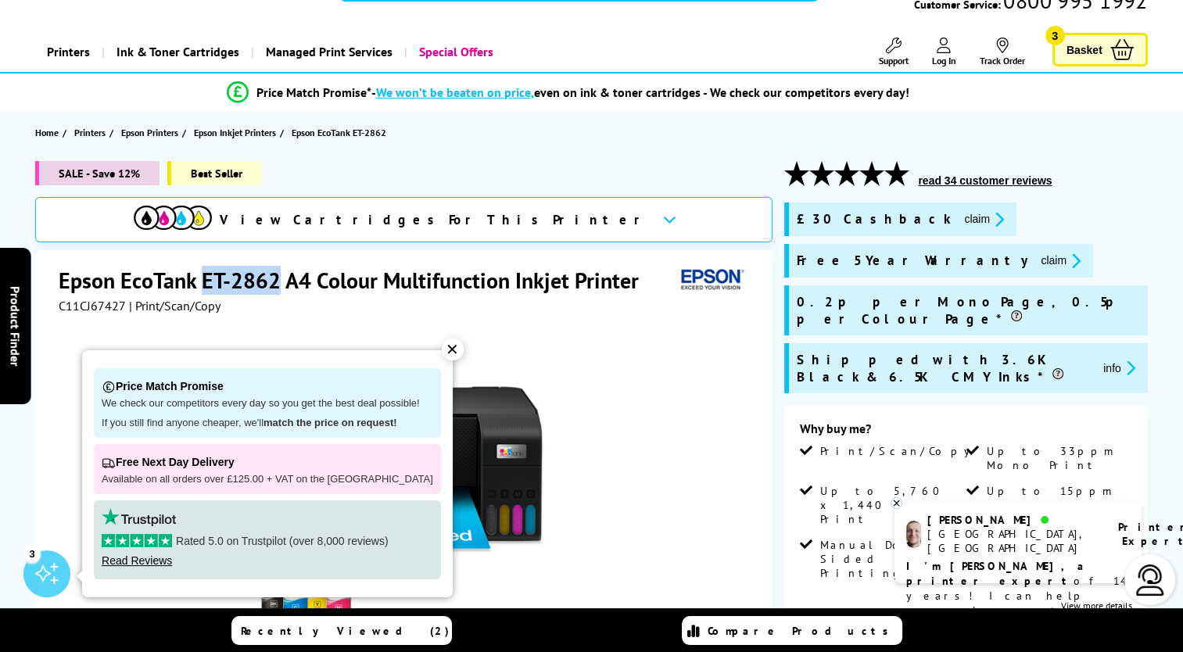
scroll to position [78, 0]
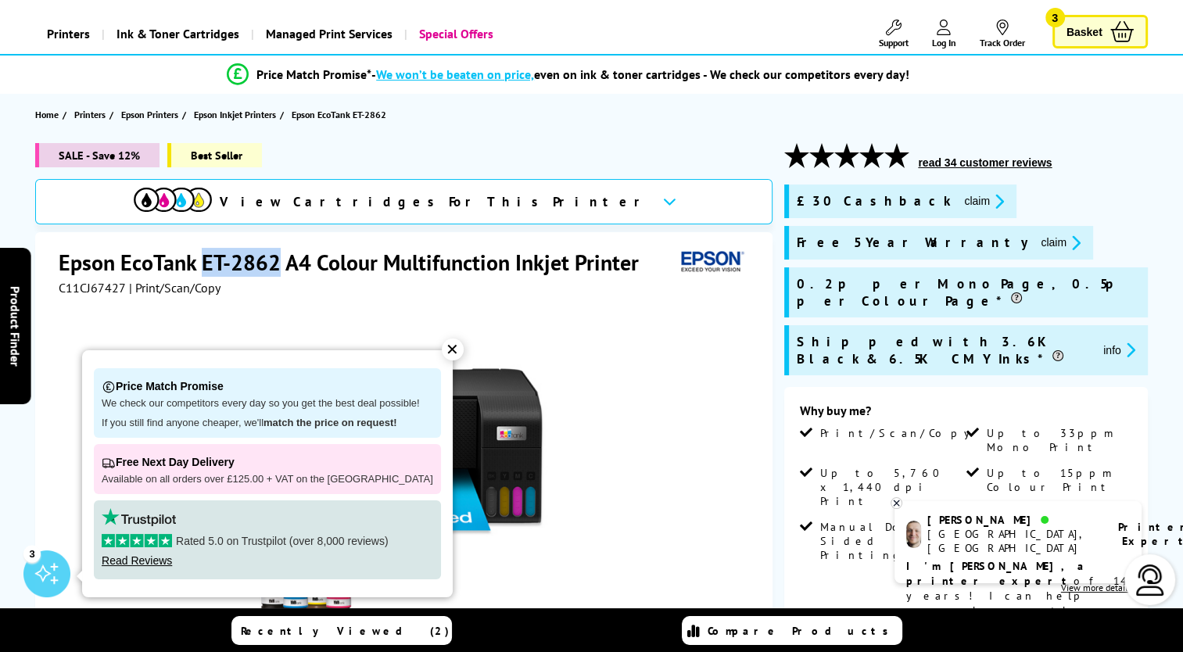
click at [1036, 242] on button "claim" at bounding box center [1060, 243] width 49 height 18
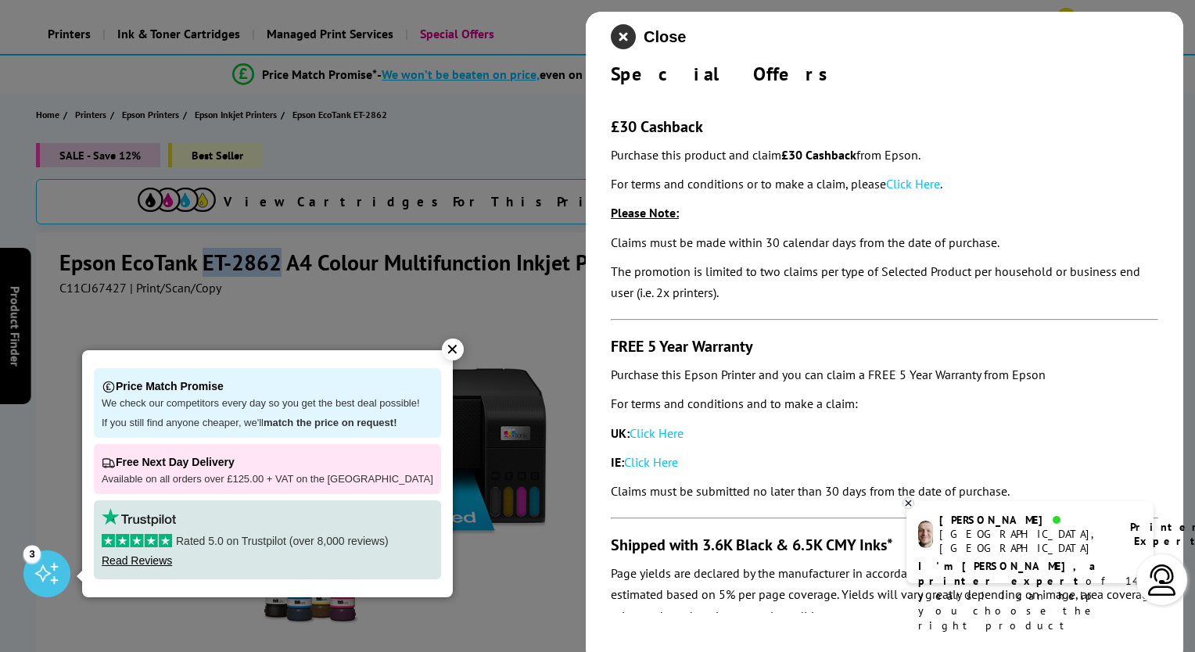
click at [623, 35] on icon "close modal" at bounding box center [623, 36] width 25 height 25
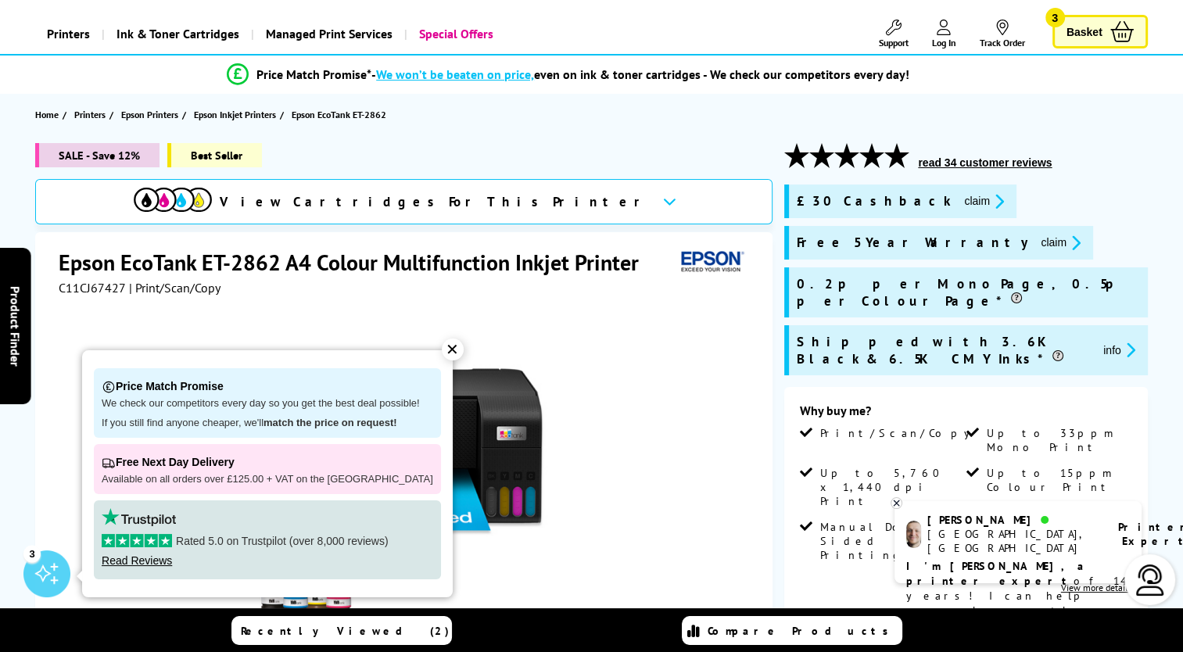
click at [442, 350] on div "✕" at bounding box center [453, 350] width 22 height 22
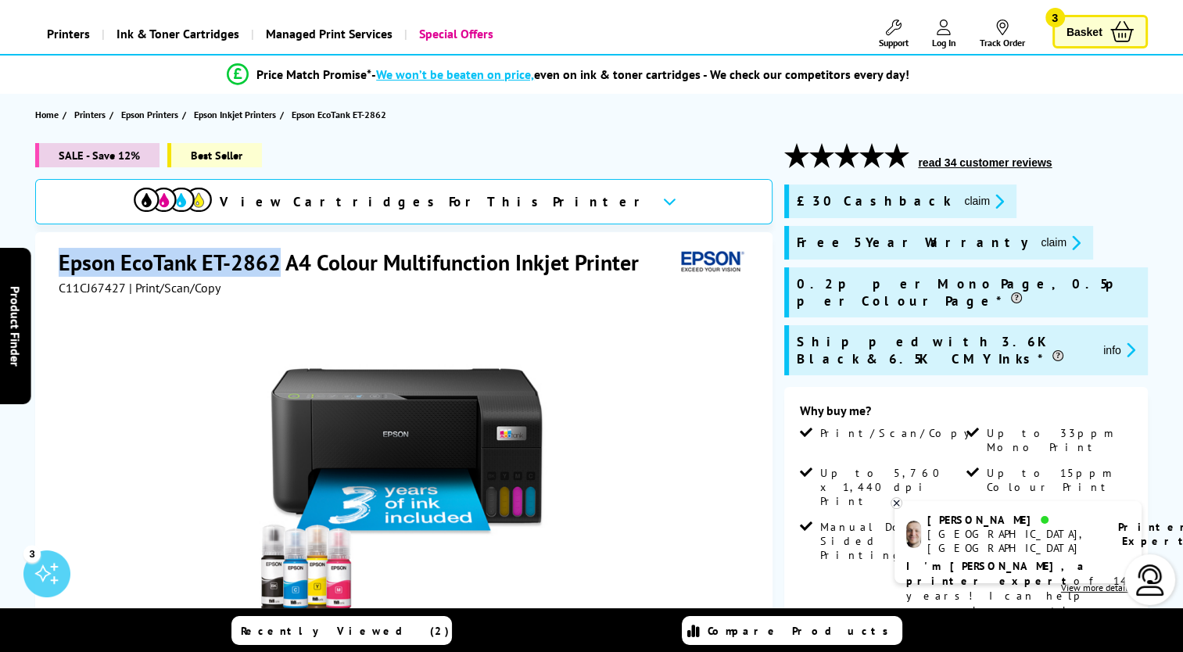
drag, startPoint x: 59, startPoint y: 260, endPoint x: 279, endPoint y: 260, distance: 220.6
click at [279, 260] on h1 "Epson EcoTank ET-2862 A4 Colour Multifunction Inkjet Printer" at bounding box center [357, 262] width 596 height 29
copy h1 "Epson EcoTank ET-2862"
